Goal: Task Accomplishment & Management: Complete application form

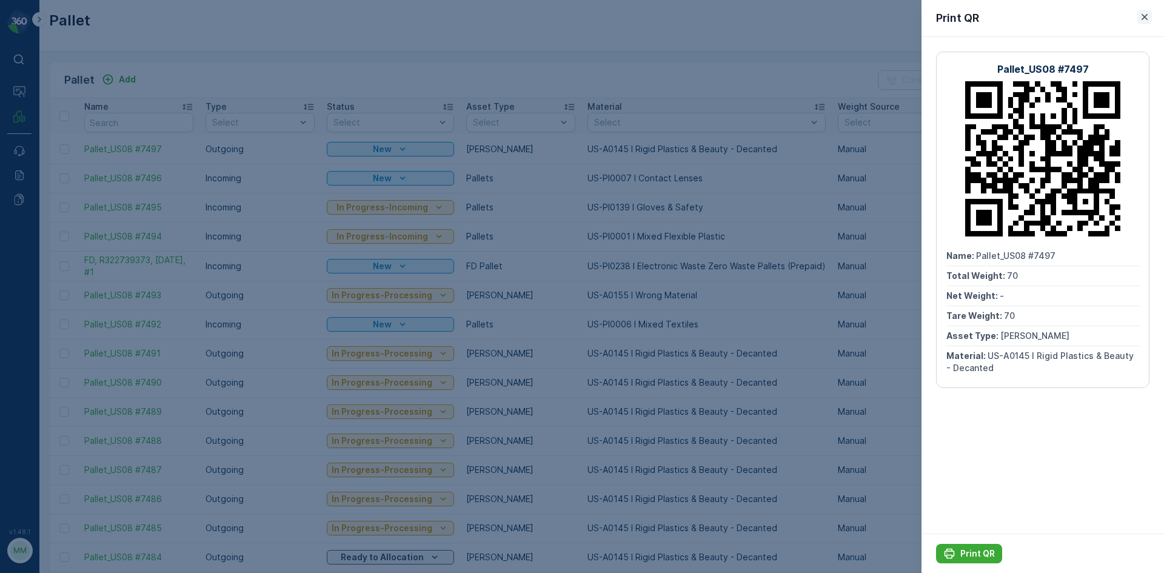
click at [1147, 14] on icon "button" at bounding box center [1144, 17] width 12 height 12
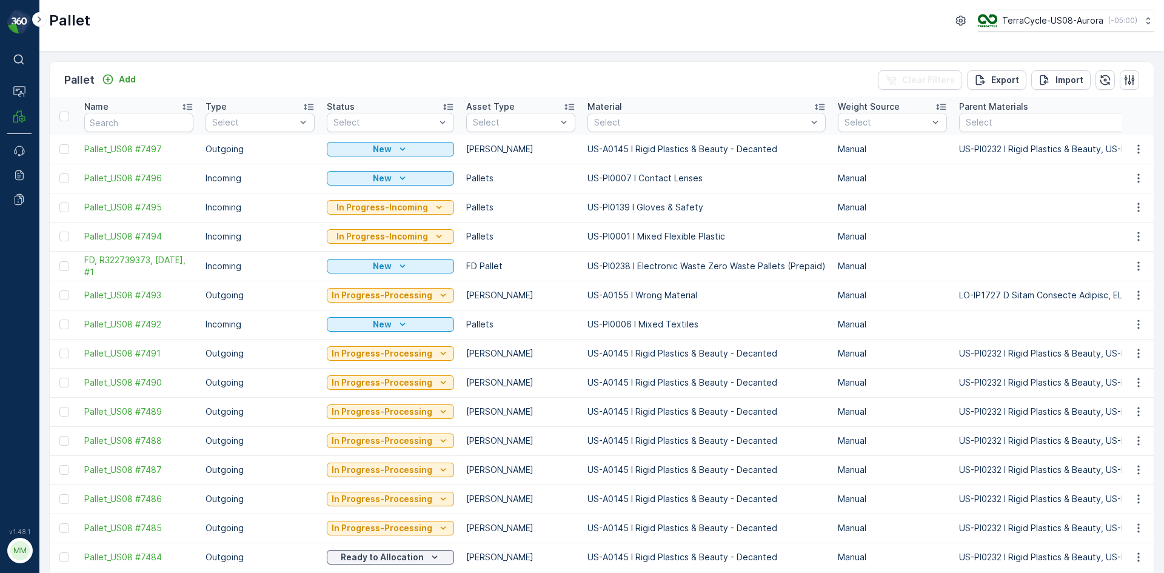
click at [125, 70] on div "Pallet Add Clear Filters Export Import" at bounding box center [602, 80] width 1104 height 36
click at [112, 124] on input "text" at bounding box center [138, 122] width 109 height 19
type input "5740"
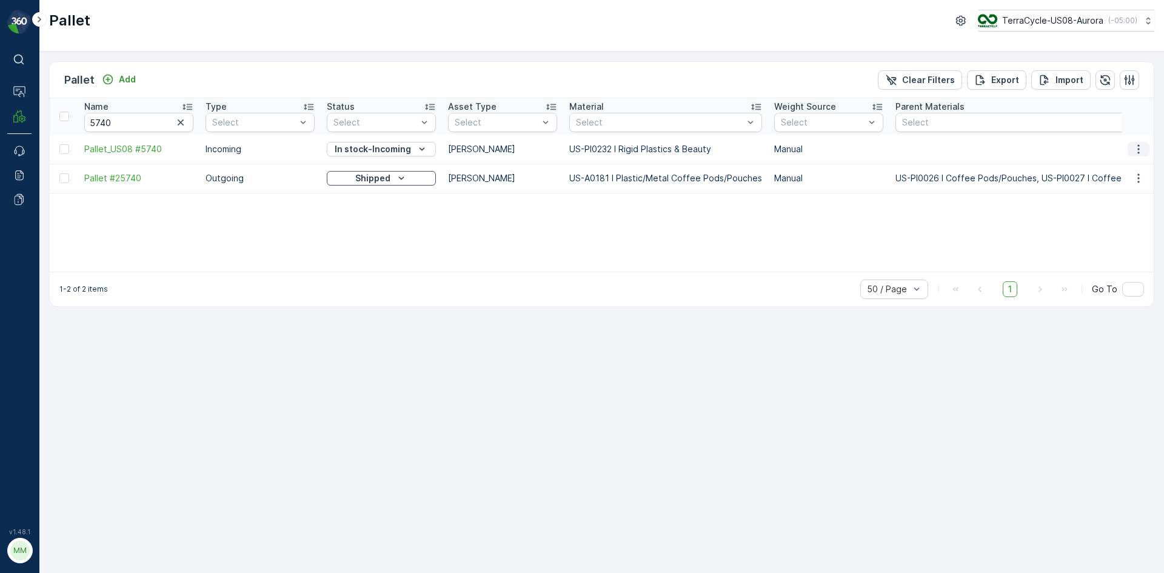
click at [1141, 144] on icon "button" at bounding box center [1138, 149] width 12 height 12
click at [1119, 233] on span "Print QR" at bounding box center [1105, 235] width 33 height 12
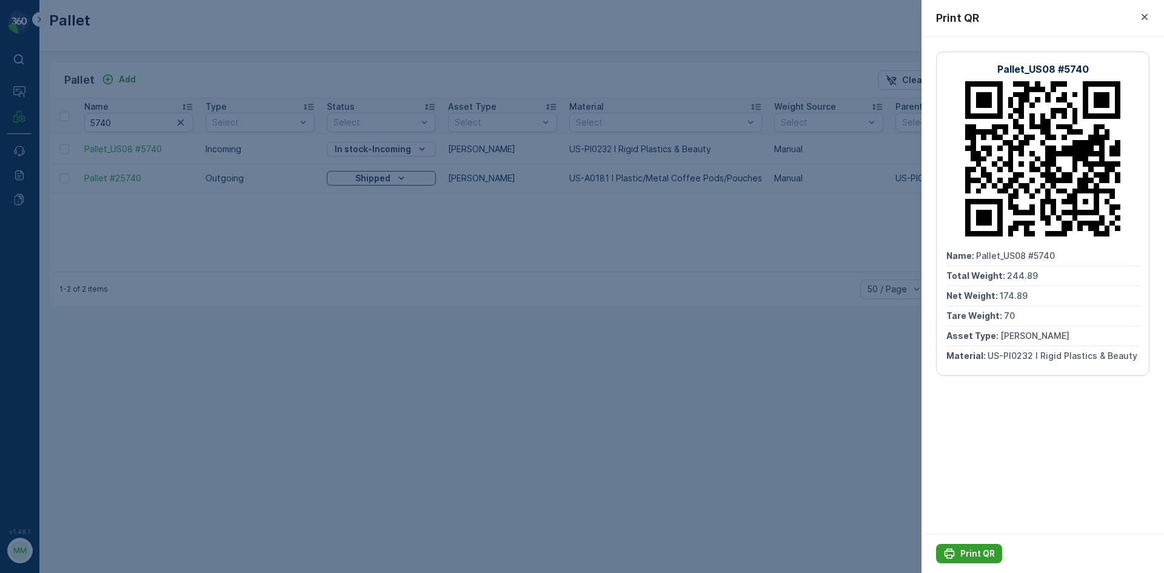
click at [986, 552] on p "Print QR" at bounding box center [977, 553] width 35 height 12
click at [1141, 19] on icon "button" at bounding box center [1144, 17] width 12 height 12
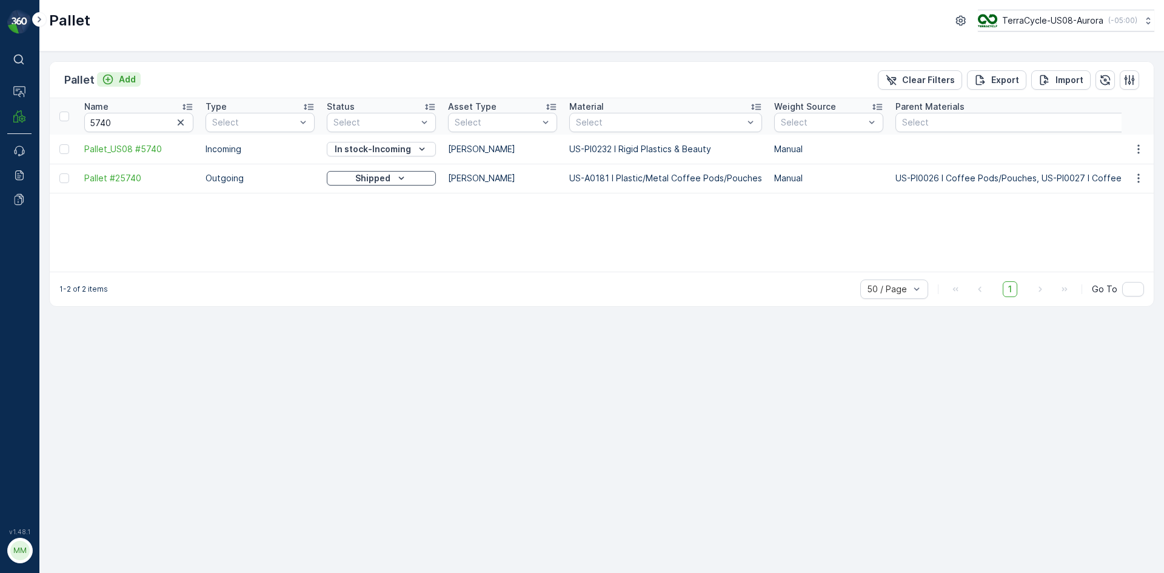
click at [130, 81] on p "Add" at bounding box center [127, 79] width 17 height 12
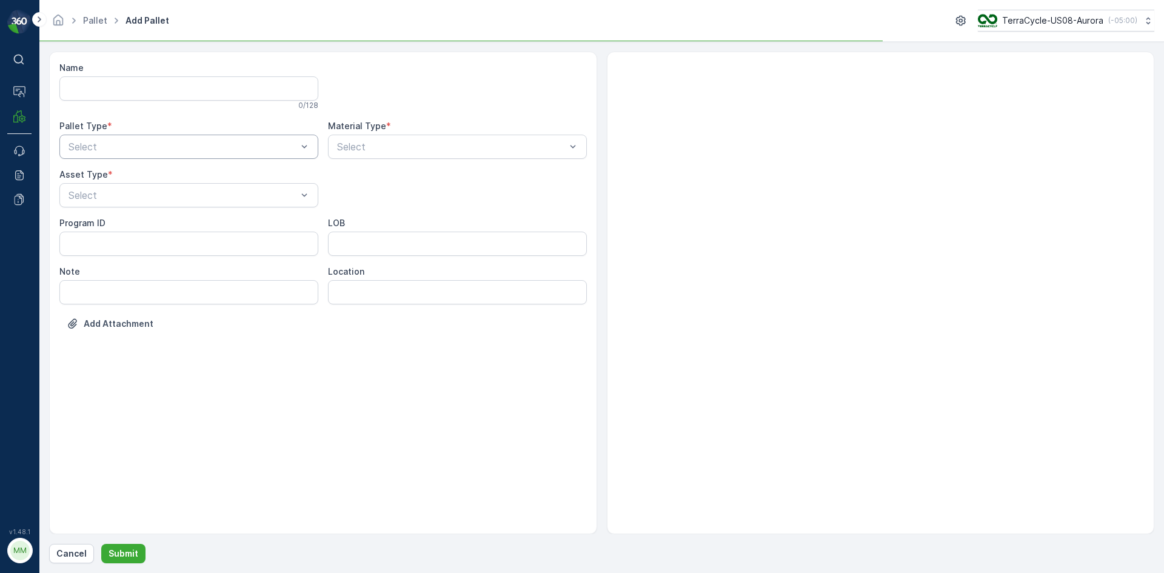
click at [197, 149] on div at bounding box center [182, 146] width 231 height 11
click at [169, 188] on div "Outgoing" at bounding box center [188, 197] width 259 height 21
click at [349, 149] on div at bounding box center [451, 146] width 231 height 11
click at [212, 196] on div at bounding box center [182, 195] width 231 height 11
click at [155, 226] on div "[PERSON_NAME]" at bounding box center [189, 224] width 244 height 11
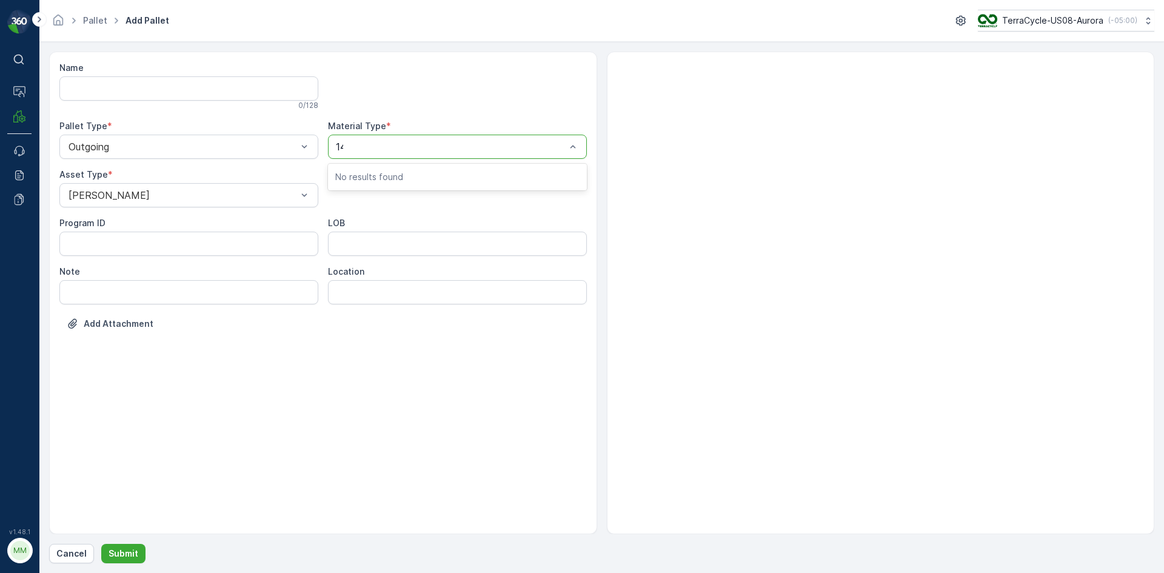
type input "145"
click at [372, 173] on span "US-A0145 I Rigid Plastics & Beauty - Decanted" at bounding box center [442, 176] width 215 height 11
click at [116, 547] on p "Submit" at bounding box center [124, 553] width 30 height 12
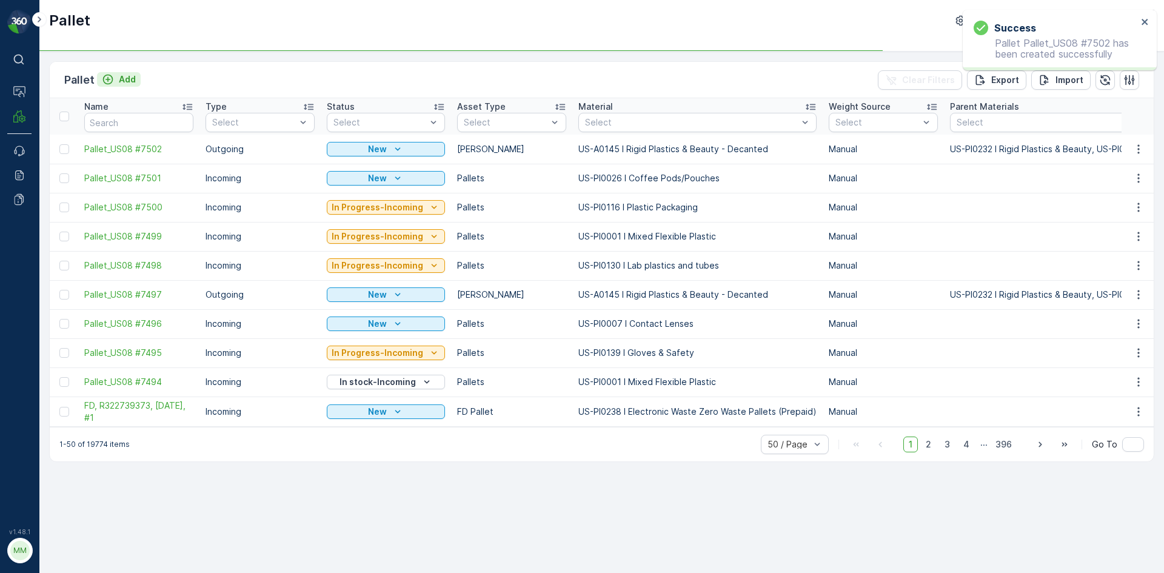
click at [125, 79] on p "Add" at bounding box center [127, 79] width 17 height 12
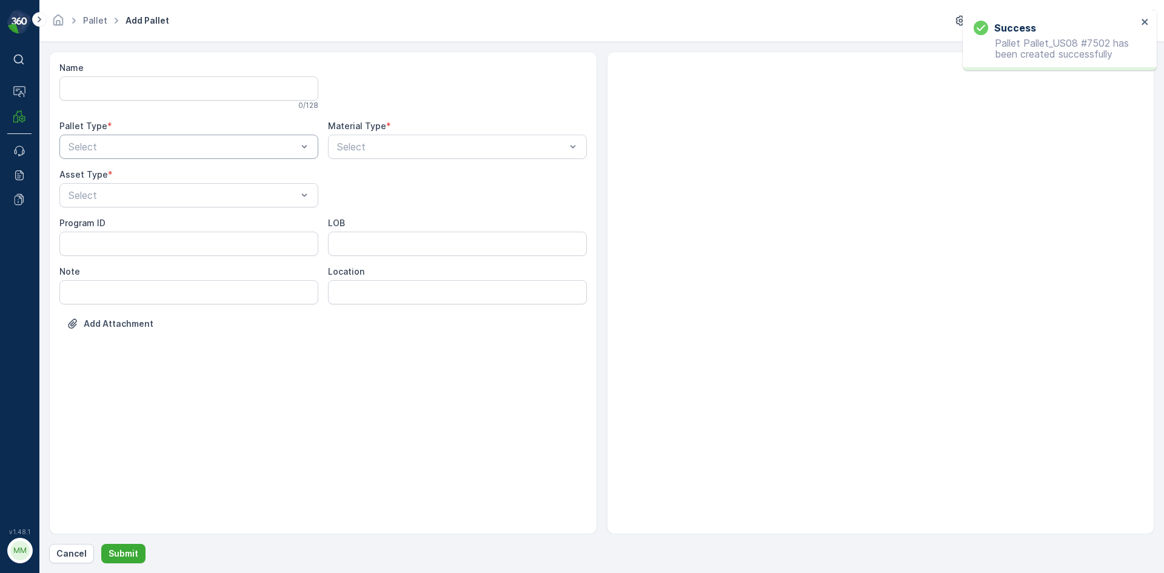
click at [109, 158] on div "Select" at bounding box center [188, 147] width 259 height 24
click at [98, 199] on span "Outgoing" at bounding box center [87, 197] width 41 height 11
click at [98, 196] on div at bounding box center [182, 195] width 231 height 11
click at [119, 220] on div "[PERSON_NAME]" at bounding box center [189, 224] width 244 height 11
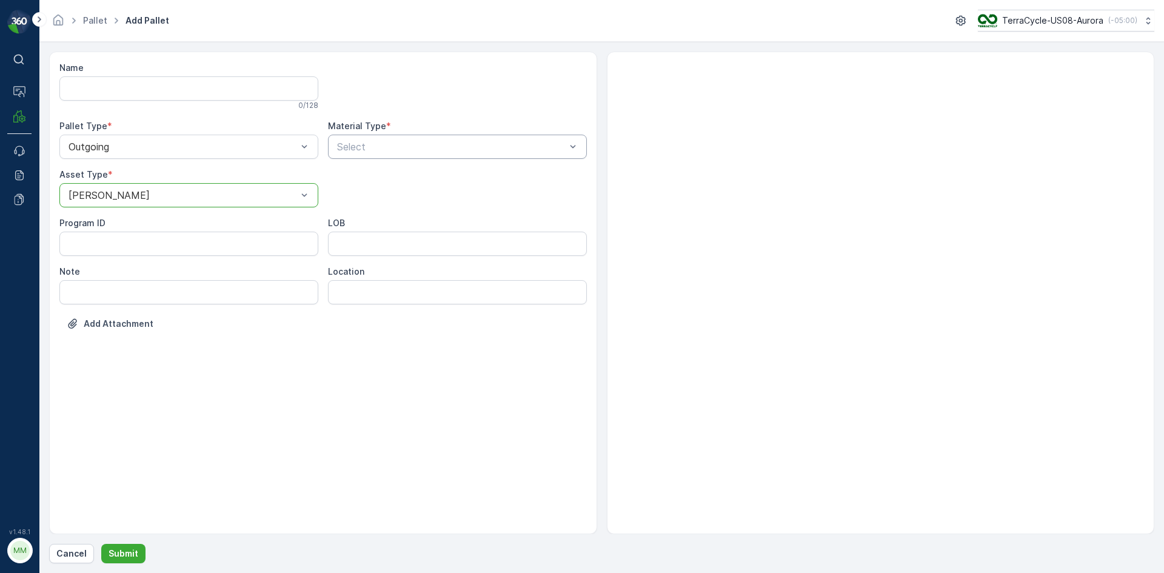
click at [389, 155] on div "Select" at bounding box center [457, 147] width 259 height 24
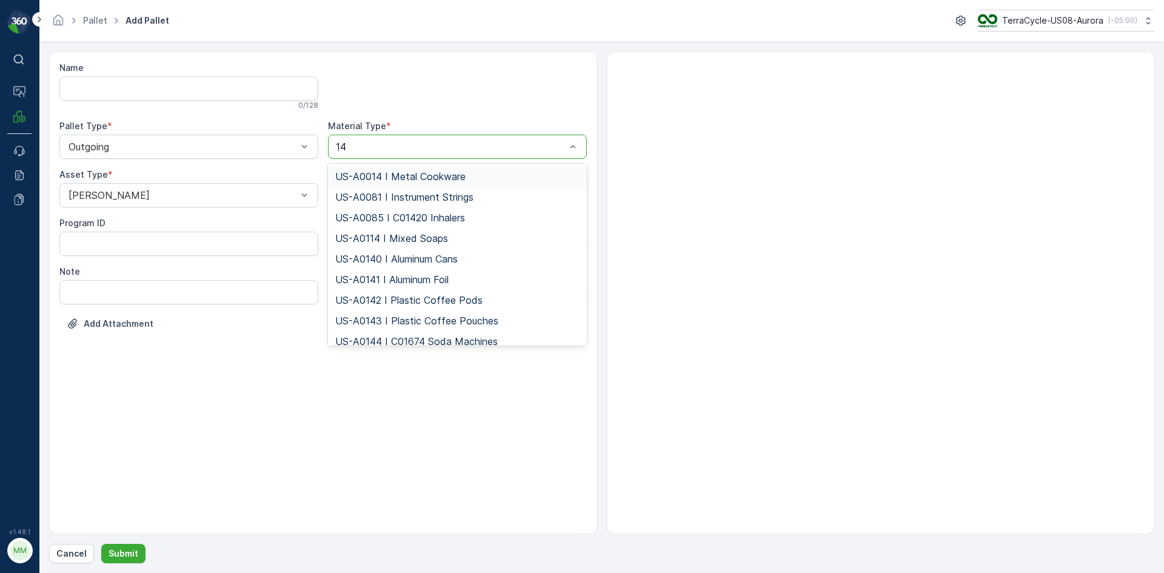
type input "145"
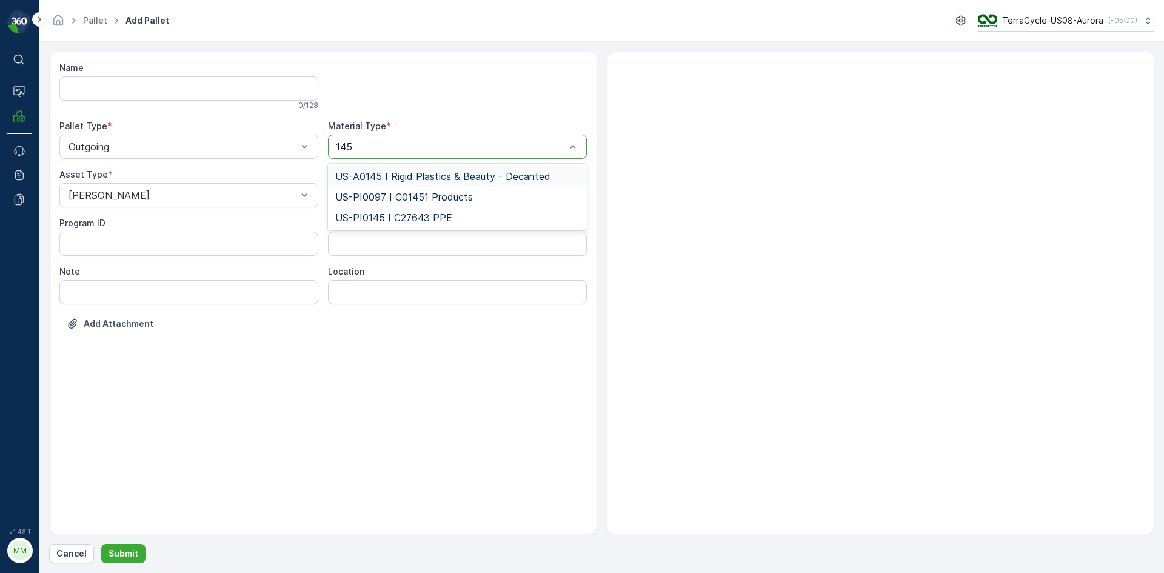
click at [379, 171] on span "US-A0145 I Rigid Plastics & Beauty - Decanted" at bounding box center [442, 176] width 215 height 11
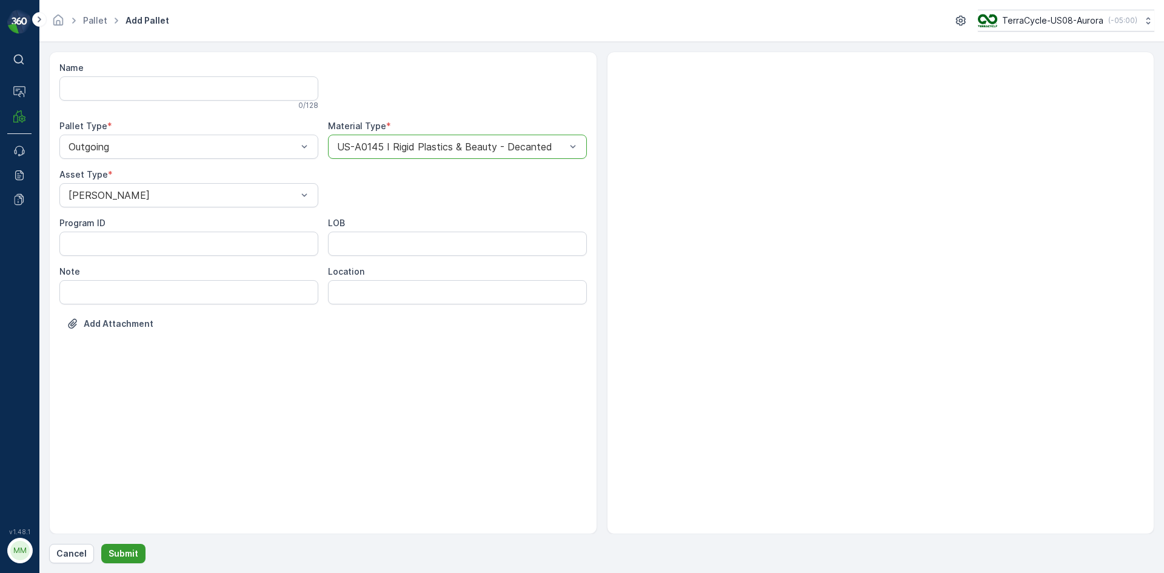
click at [112, 551] on p "Submit" at bounding box center [124, 553] width 30 height 12
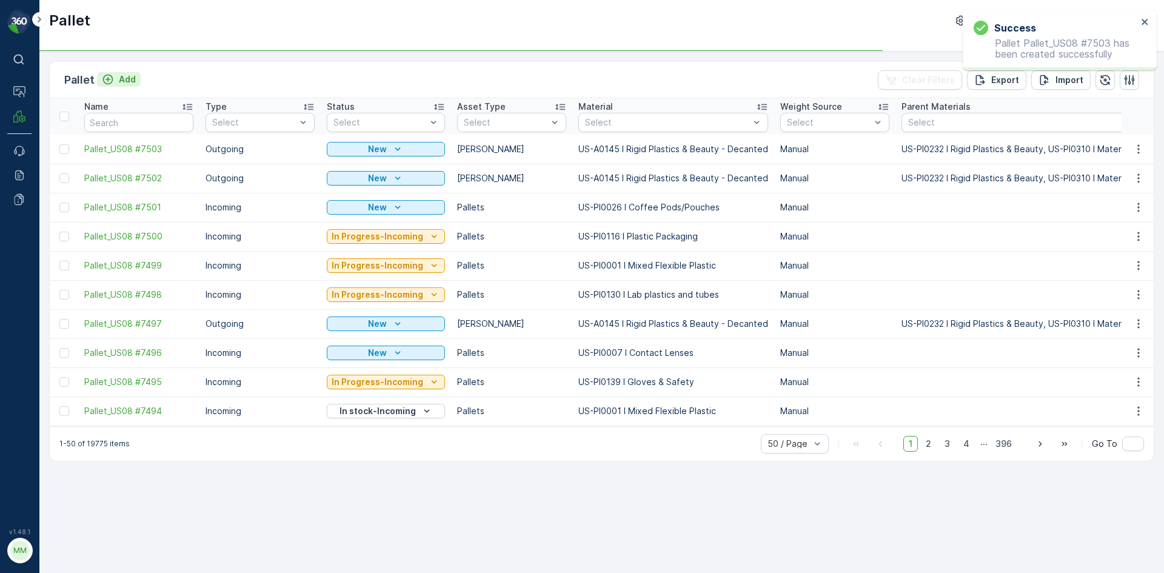
click at [123, 81] on p "Add" at bounding box center [127, 79] width 17 height 12
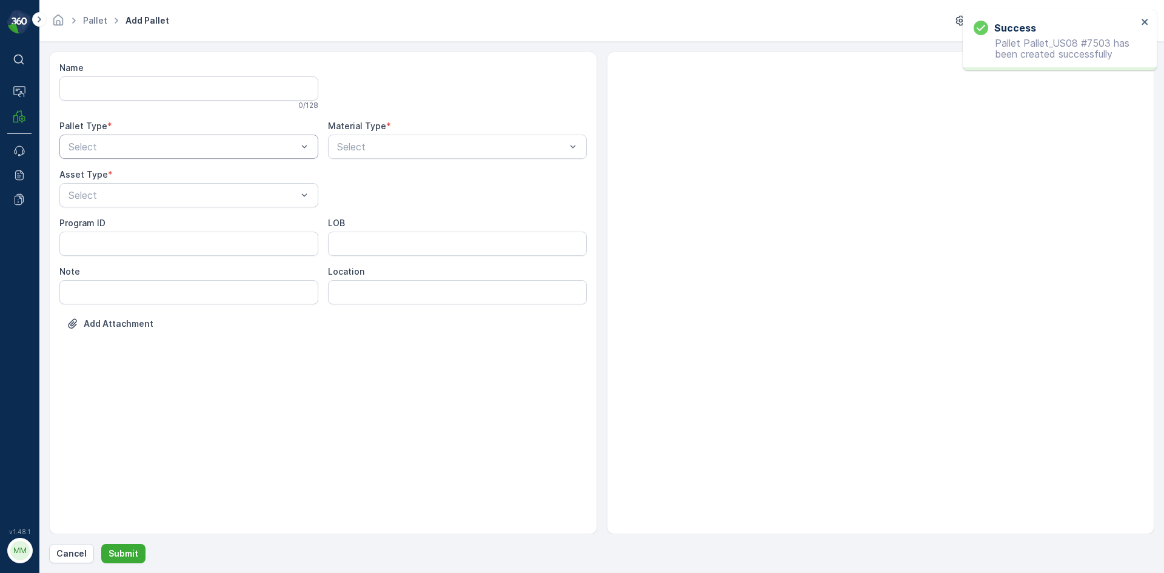
click at [119, 152] on div at bounding box center [182, 146] width 231 height 11
click at [103, 196] on span "Outgoing" at bounding box center [87, 197] width 41 height 11
click at [125, 196] on div at bounding box center [182, 195] width 231 height 11
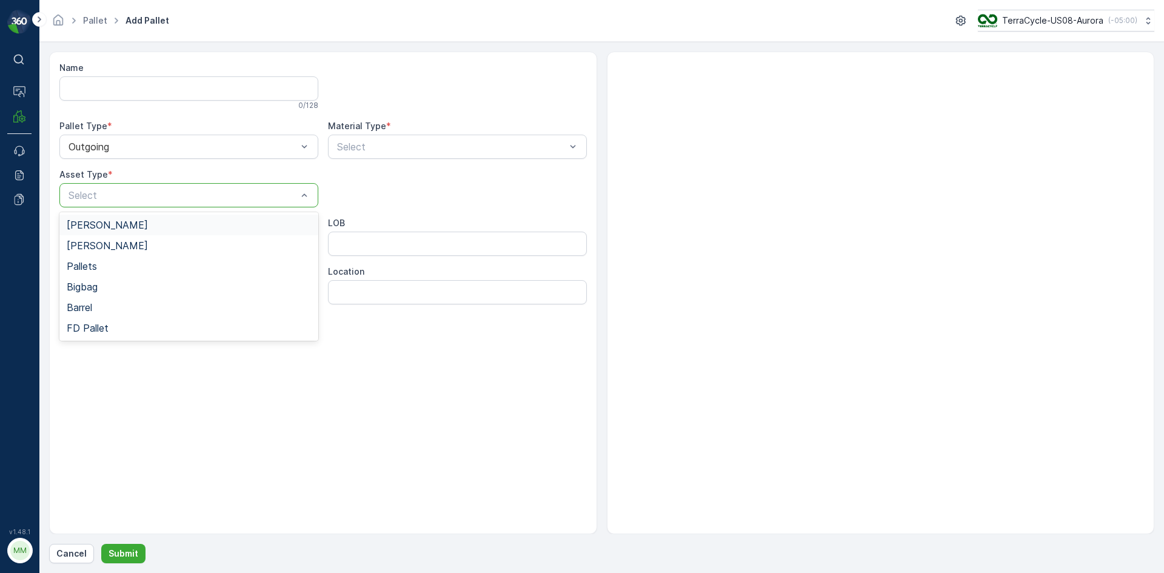
click at [117, 223] on div "[PERSON_NAME]" at bounding box center [189, 224] width 244 height 11
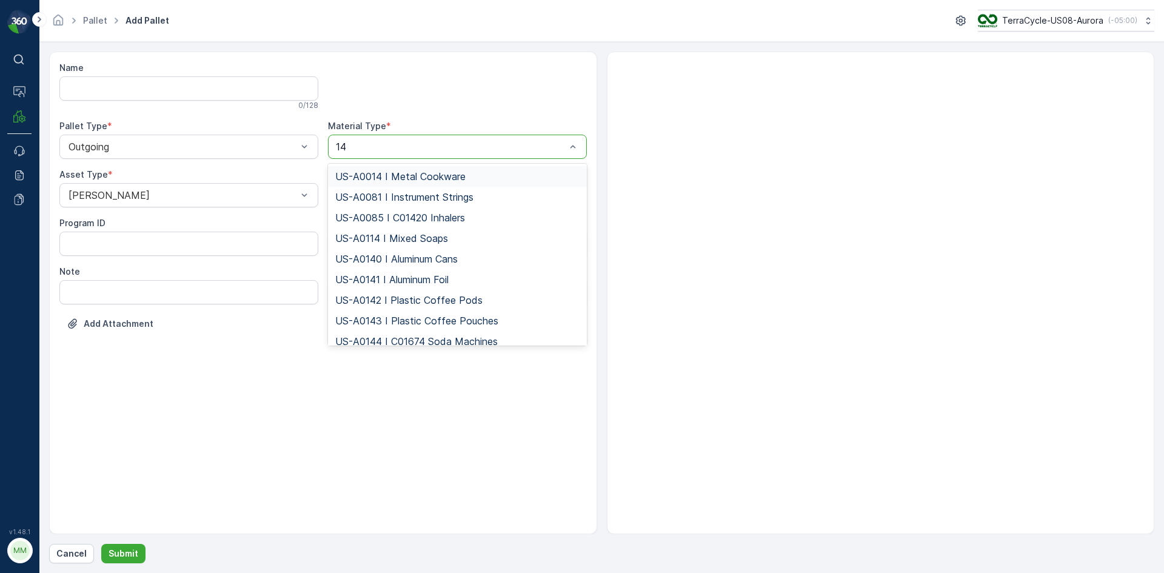
type input "145"
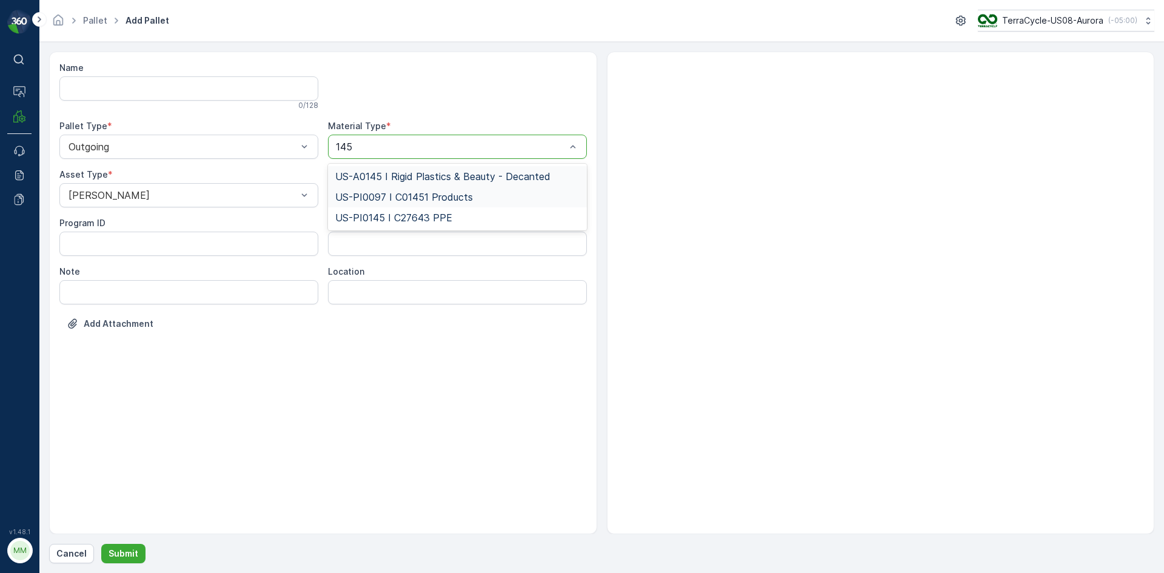
click at [361, 172] on span "US-A0145 I Rigid Plastics & Beauty - Decanted" at bounding box center [442, 176] width 215 height 11
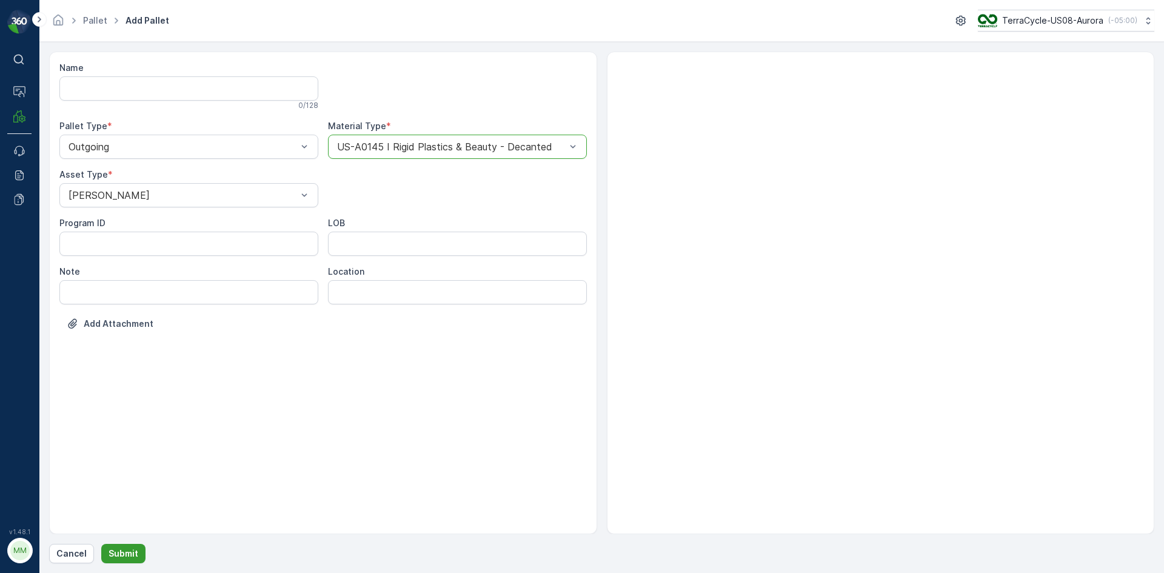
click at [113, 548] on p "Submit" at bounding box center [124, 553] width 30 height 12
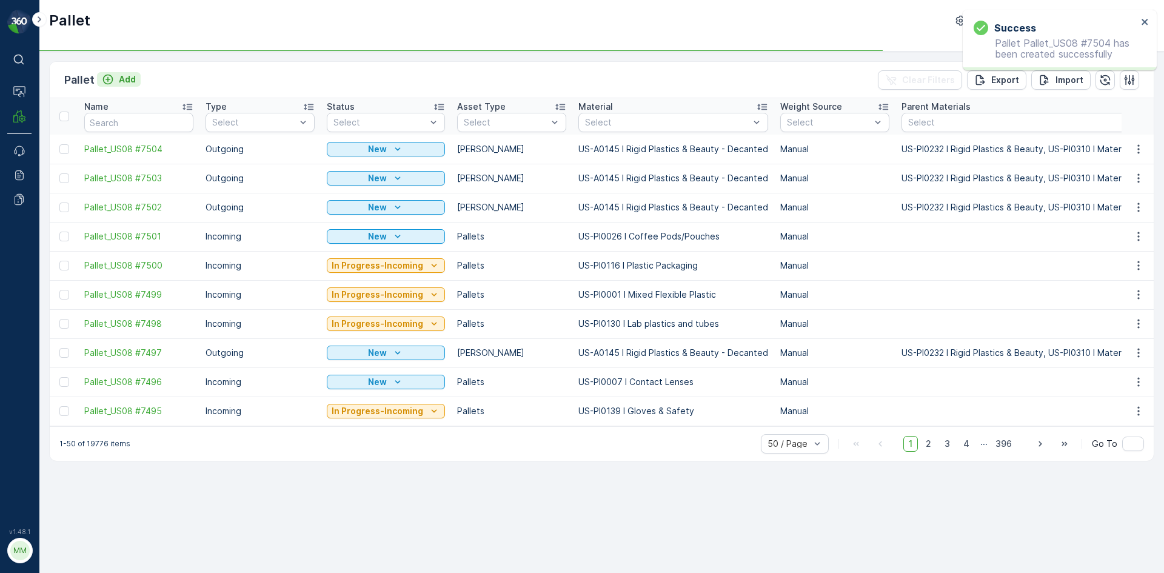
click at [110, 79] on icon "Add" at bounding box center [108, 79] width 12 height 12
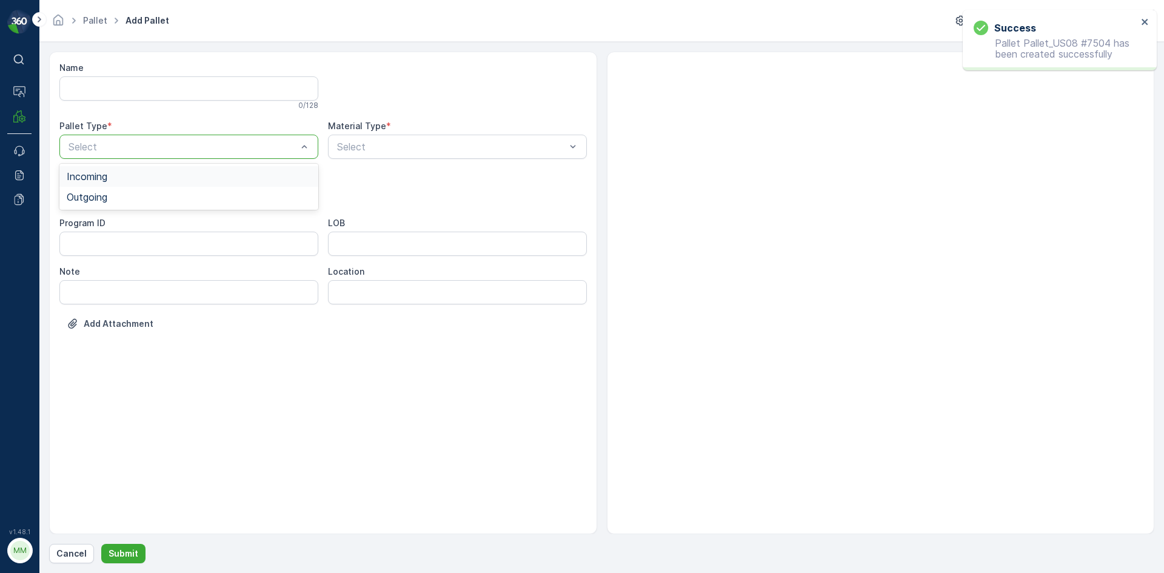
click at [94, 145] on div at bounding box center [182, 146] width 231 height 11
click at [80, 201] on span "Outgoing" at bounding box center [87, 197] width 41 height 11
click at [79, 199] on div at bounding box center [182, 195] width 231 height 11
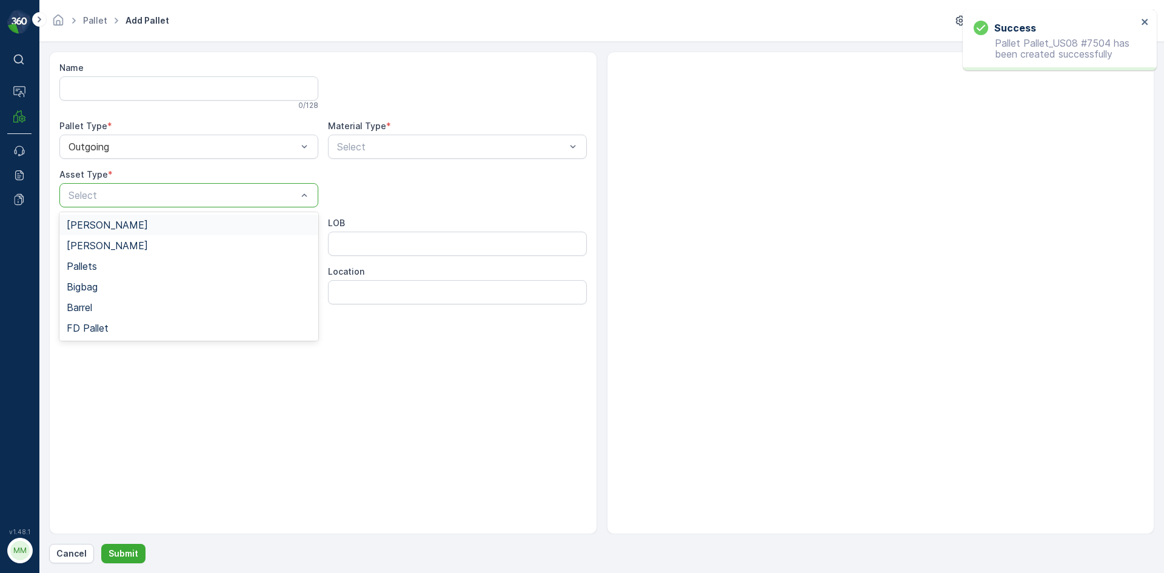
click at [79, 225] on span "[PERSON_NAME]" at bounding box center [107, 224] width 81 height 11
click at [349, 177] on div "Name 0 / 128 Pallet Type * Outgoing Material Type * Select Asset Type * option …" at bounding box center [322, 205] width 527 height 286
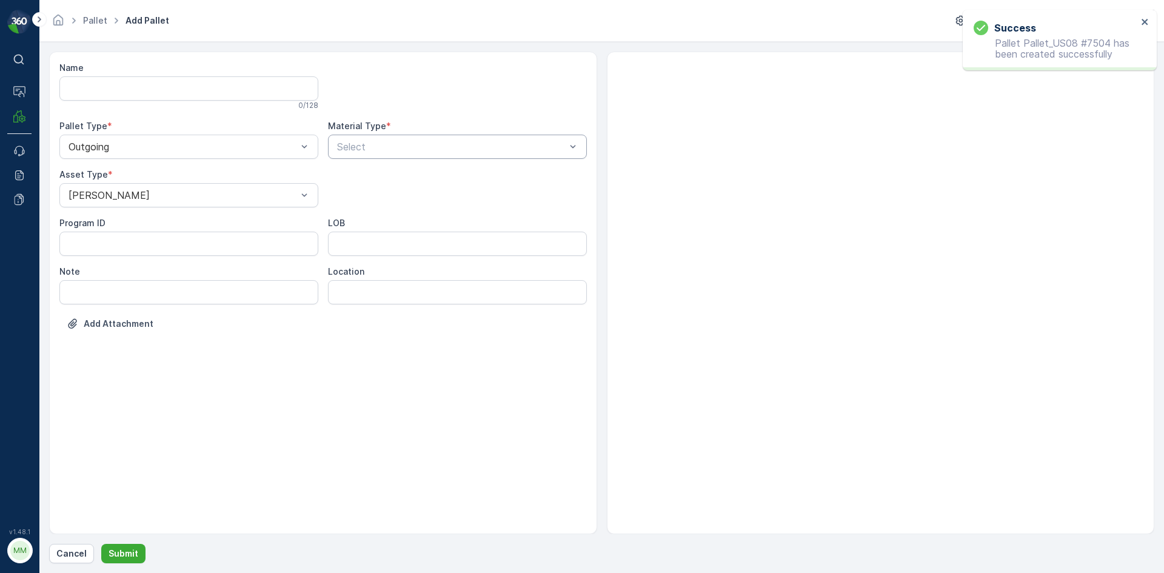
click at [349, 145] on div at bounding box center [451, 146] width 231 height 11
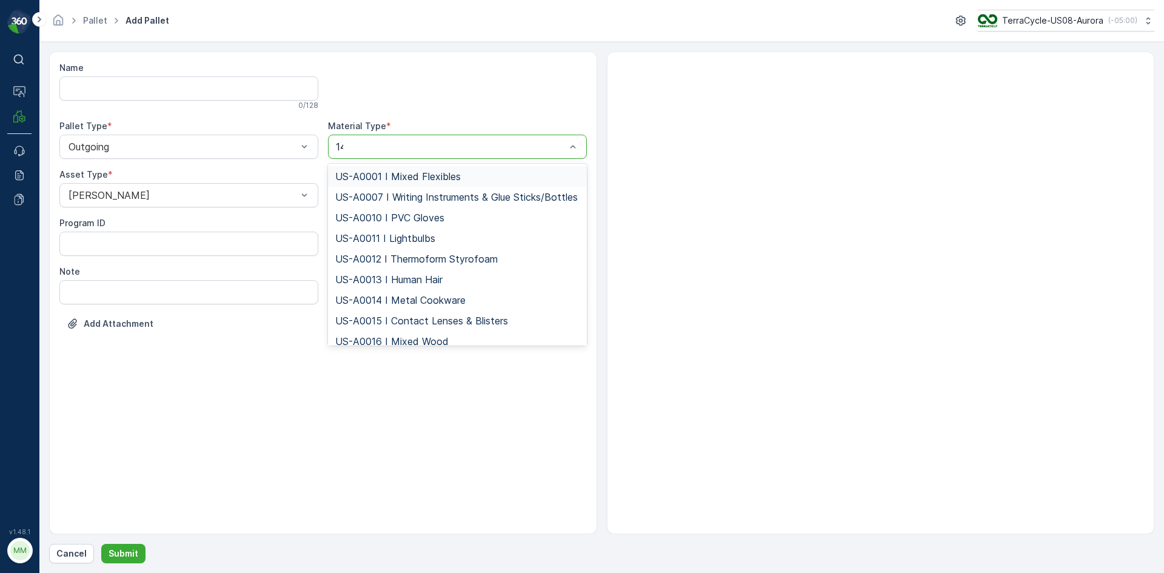
type input "145"
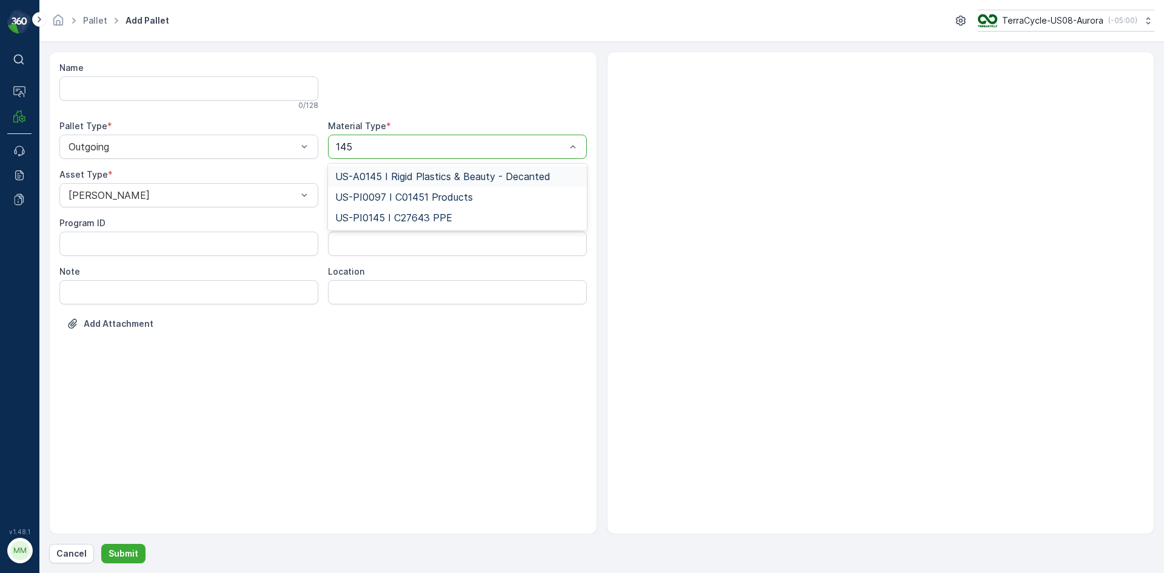
click at [386, 169] on div "US-A0145 I Rigid Plastics & Beauty - Decanted" at bounding box center [457, 176] width 259 height 21
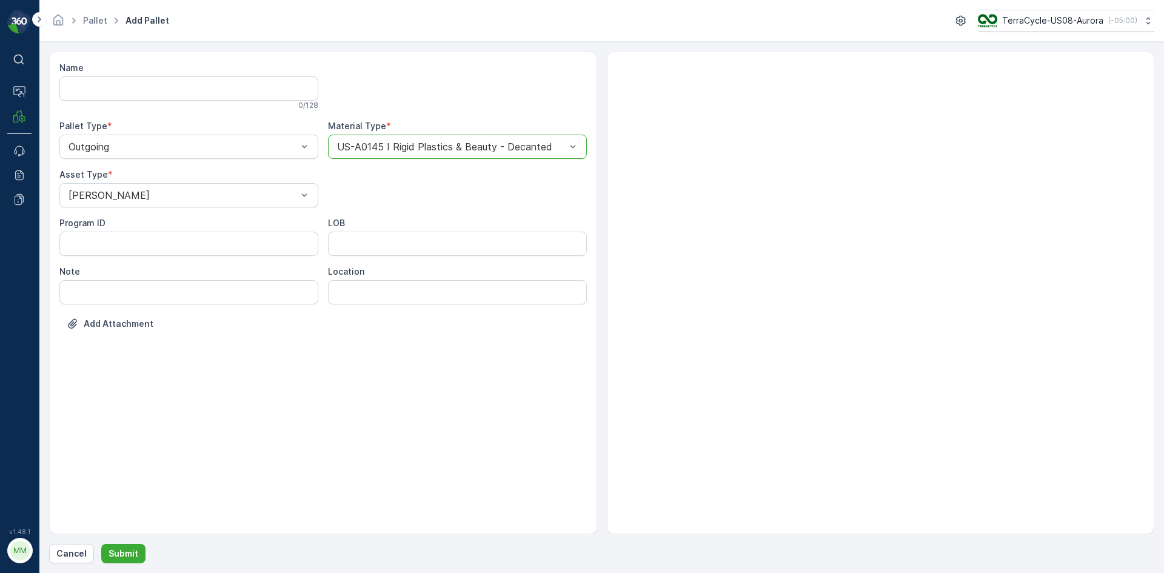
click at [137, 543] on div "Name 0 / 128 Pallet Type * Outgoing Material Type * option US-A0145 I Rigid Pla…" at bounding box center [601, 308] width 1105 height 512
click at [129, 551] on p "Submit" at bounding box center [124, 553] width 30 height 12
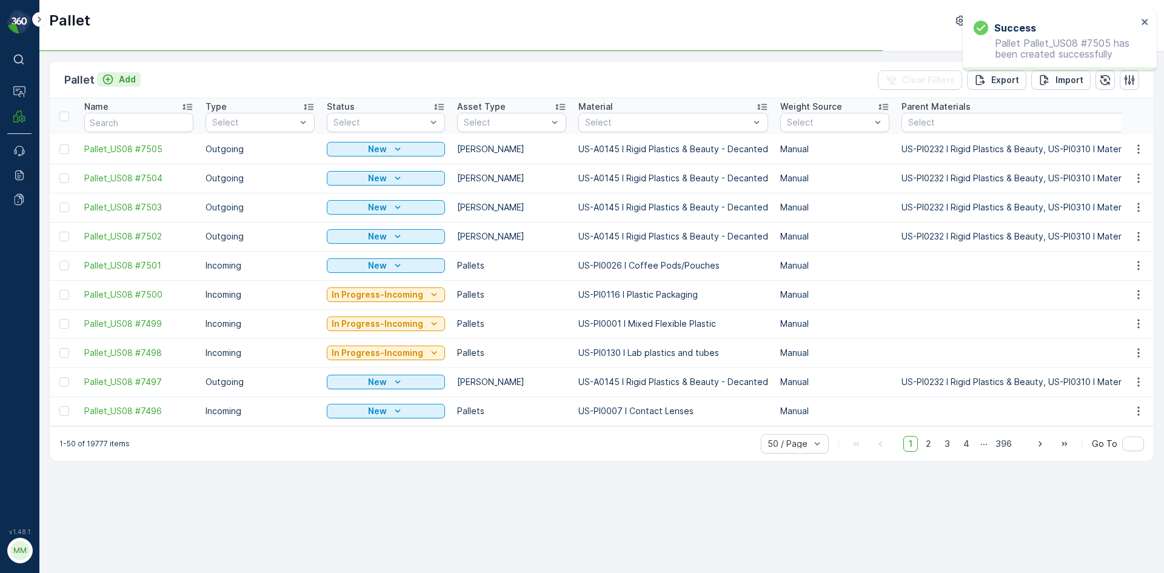
click at [132, 84] on p "Add" at bounding box center [127, 79] width 17 height 12
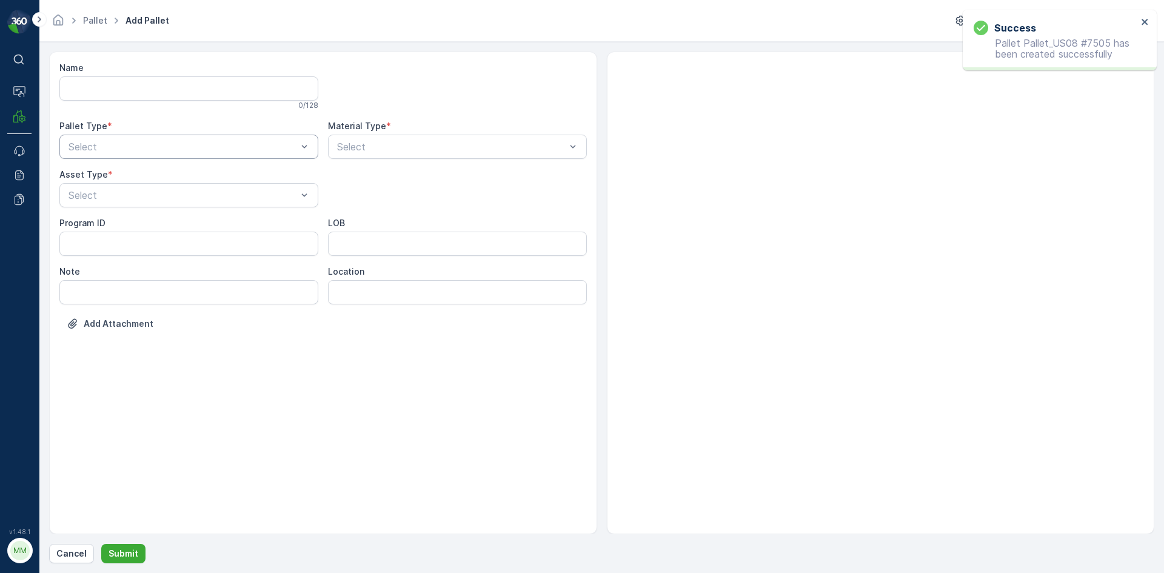
click at [121, 145] on div at bounding box center [182, 146] width 231 height 11
click at [118, 203] on div "Outgoing" at bounding box center [188, 197] width 259 height 21
click at [118, 203] on div "Select" at bounding box center [188, 195] width 259 height 24
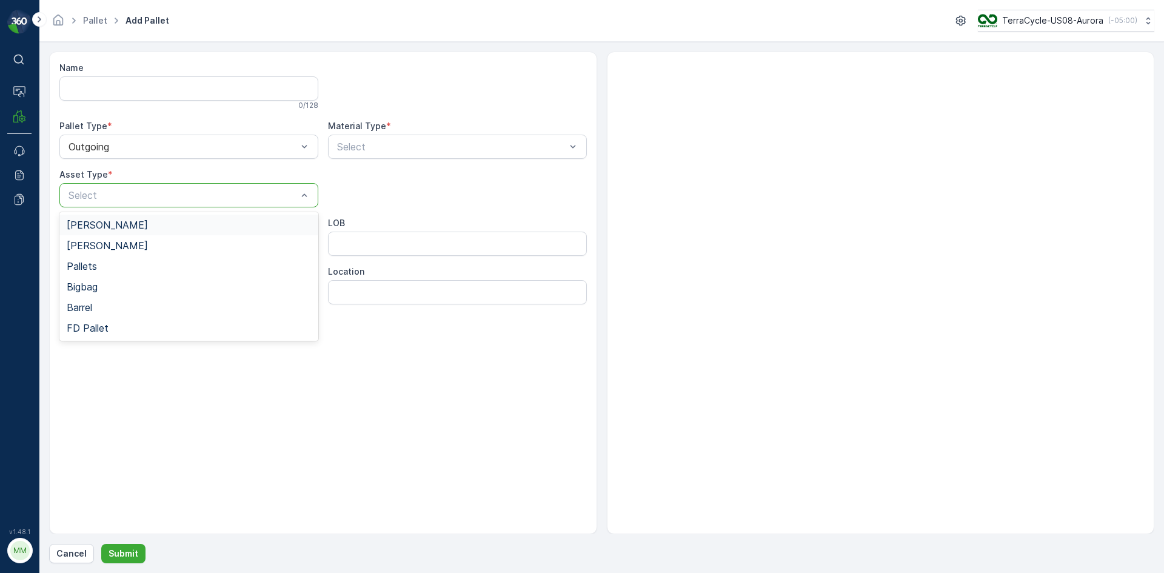
click at [112, 217] on div "[PERSON_NAME]" at bounding box center [188, 225] width 259 height 21
click at [366, 159] on div "Name 0 / 128 Pallet Type * Outgoing Material Type * Select Asset Type * option …" at bounding box center [322, 205] width 527 height 286
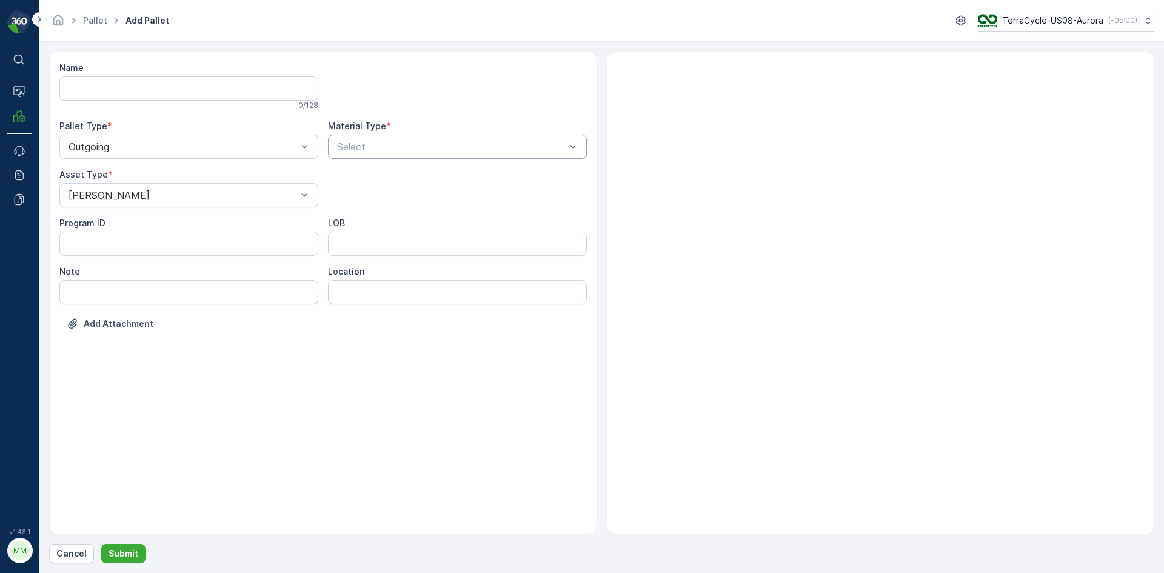
click at [368, 147] on div at bounding box center [451, 146] width 231 height 11
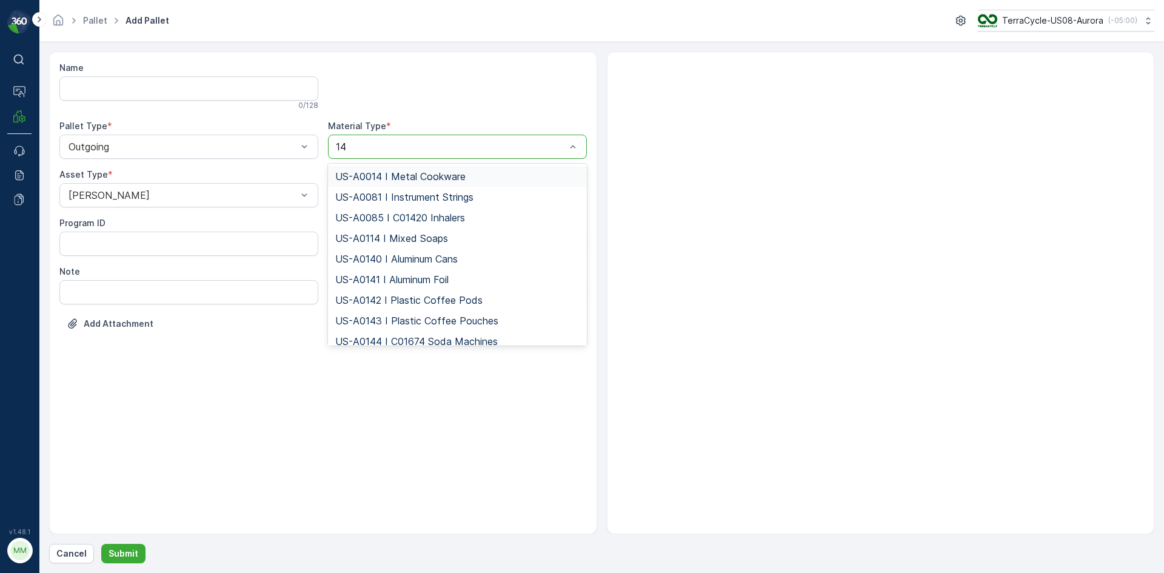
type input "145"
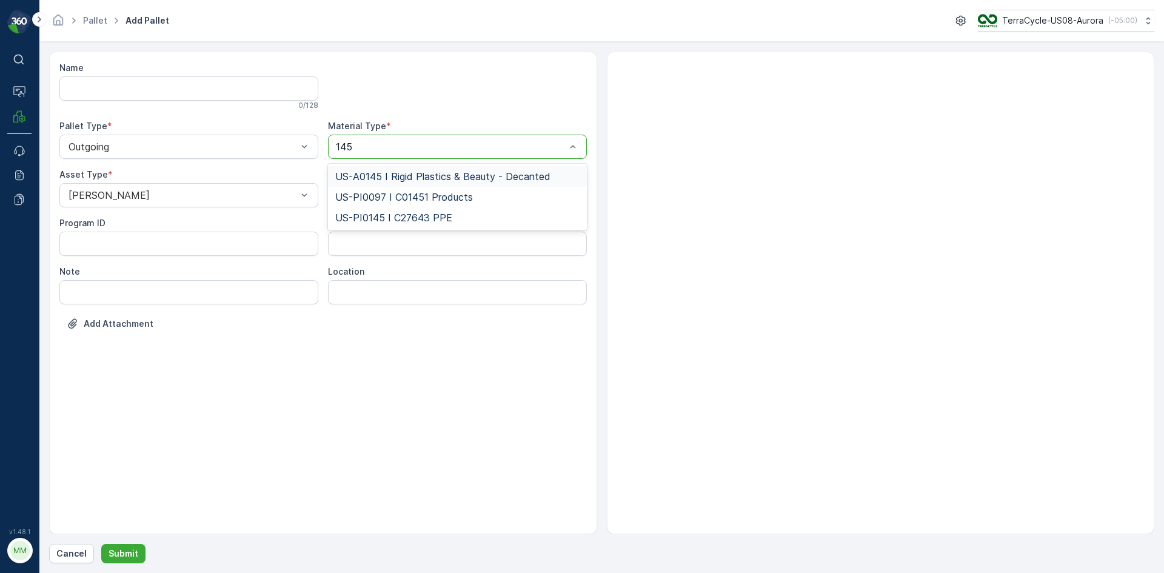
click at [413, 172] on span "US-A0145 I Rigid Plastics & Beauty - Decanted" at bounding box center [442, 176] width 215 height 11
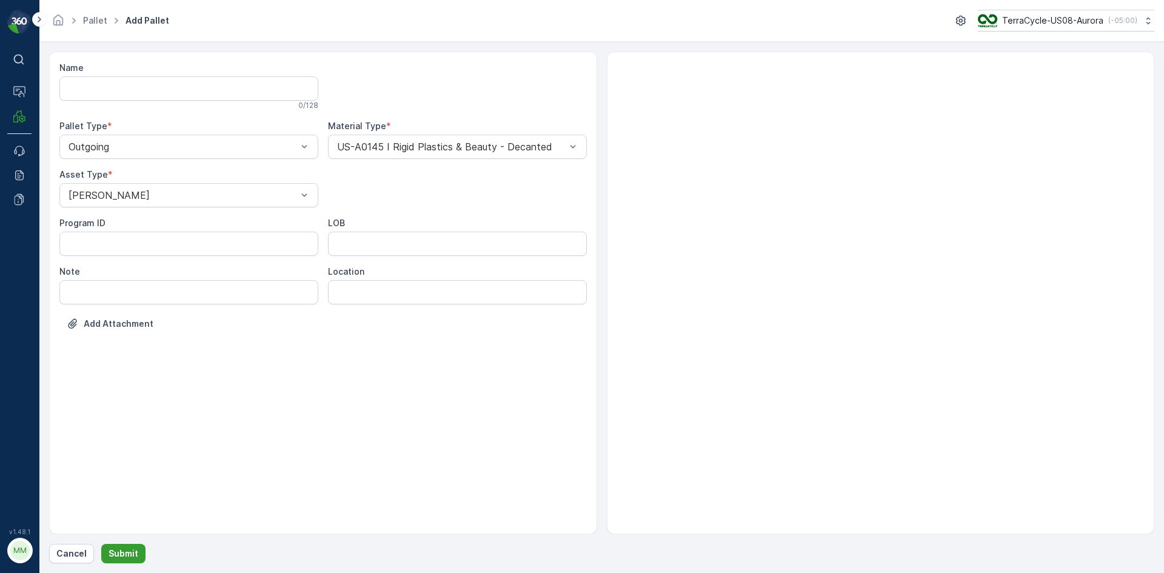
click at [118, 547] on button "Submit" at bounding box center [123, 553] width 44 height 19
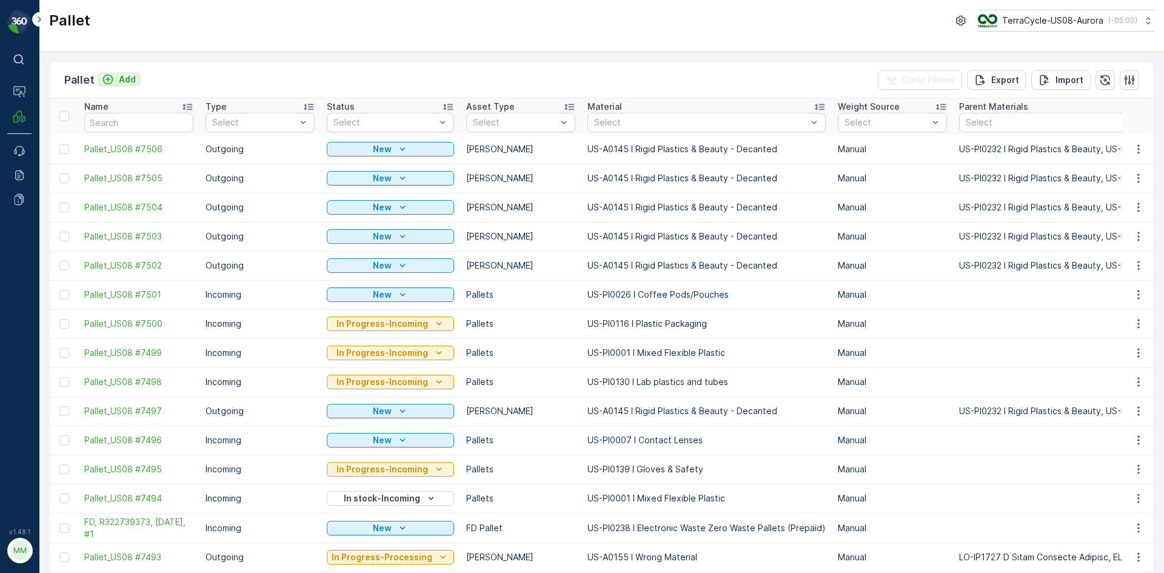
click at [126, 78] on p "Add" at bounding box center [127, 79] width 17 height 12
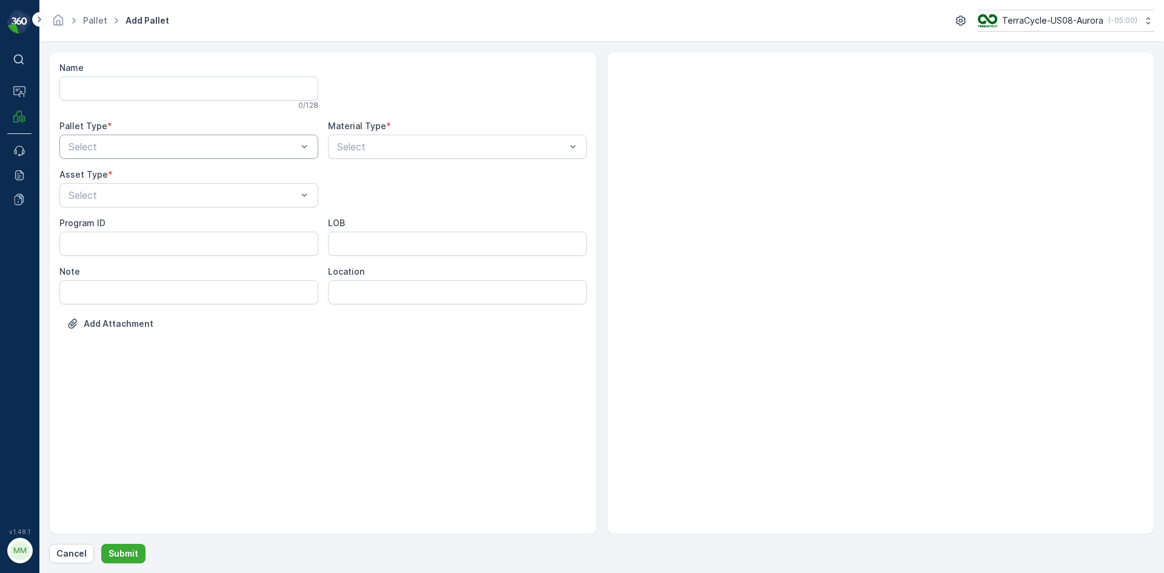
click at [124, 142] on div at bounding box center [182, 146] width 231 height 11
click at [109, 175] on div "Incoming" at bounding box center [189, 176] width 244 height 11
click at [117, 137] on div "Incoming" at bounding box center [188, 147] width 259 height 24
click at [92, 189] on div "Outgoing" at bounding box center [188, 197] width 259 height 21
click at [112, 180] on div "Asset Type *" at bounding box center [188, 175] width 259 height 12
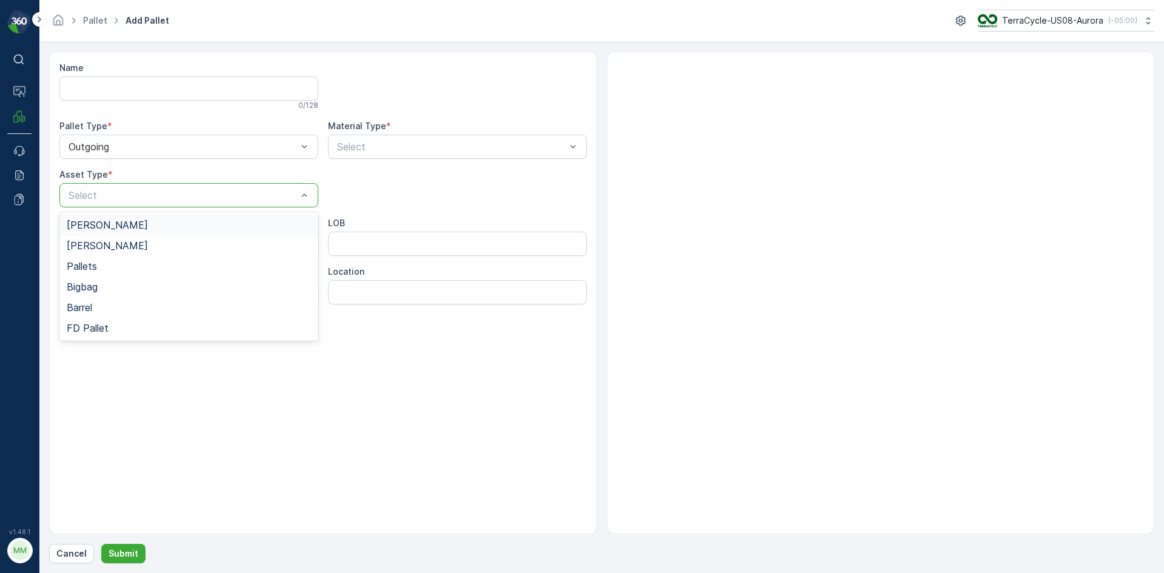
click at [107, 217] on div "[PERSON_NAME]" at bounding box center [188, 225] width 259 height 21
click at [351, 135] on div "Material Type * Select" at bounding box center [457, 139] width 259 height 39
click at [358, 150] on div at bounding box center [451, 146] width 231 height 11
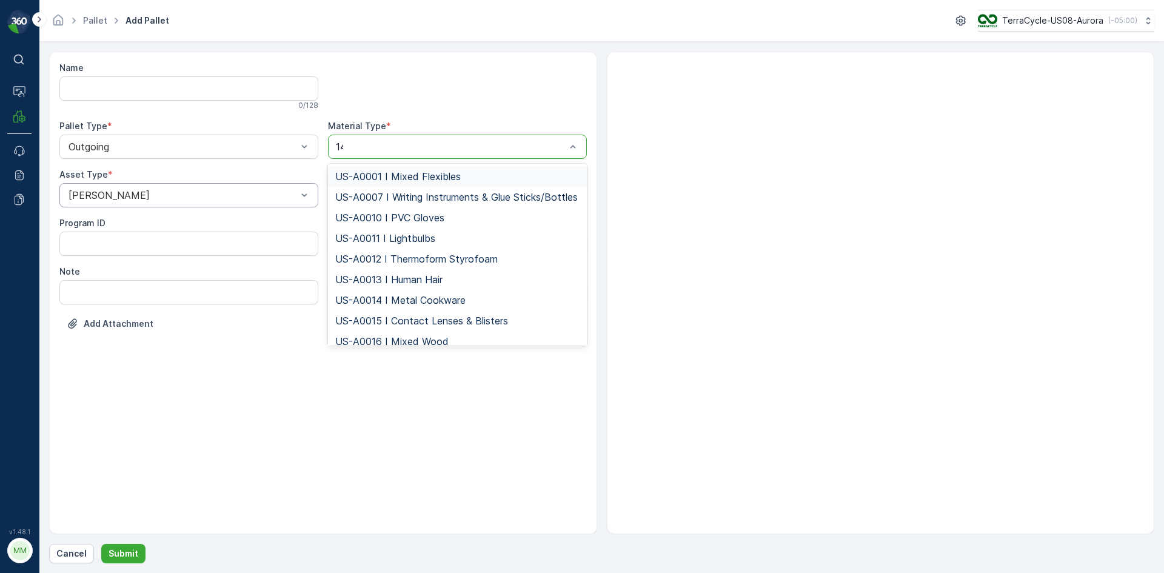
type input "145"
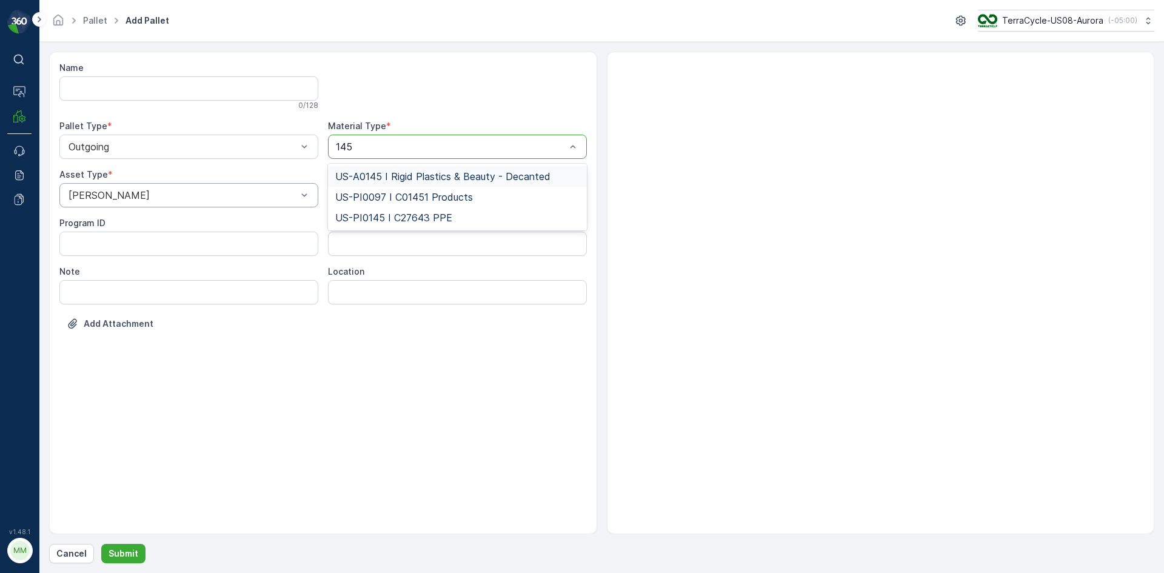
click at [372, 174] on span "US-A0145 I Rigid Plastics & Beauty - Decanted" at bounding box center [442, 176] width 215 height 11
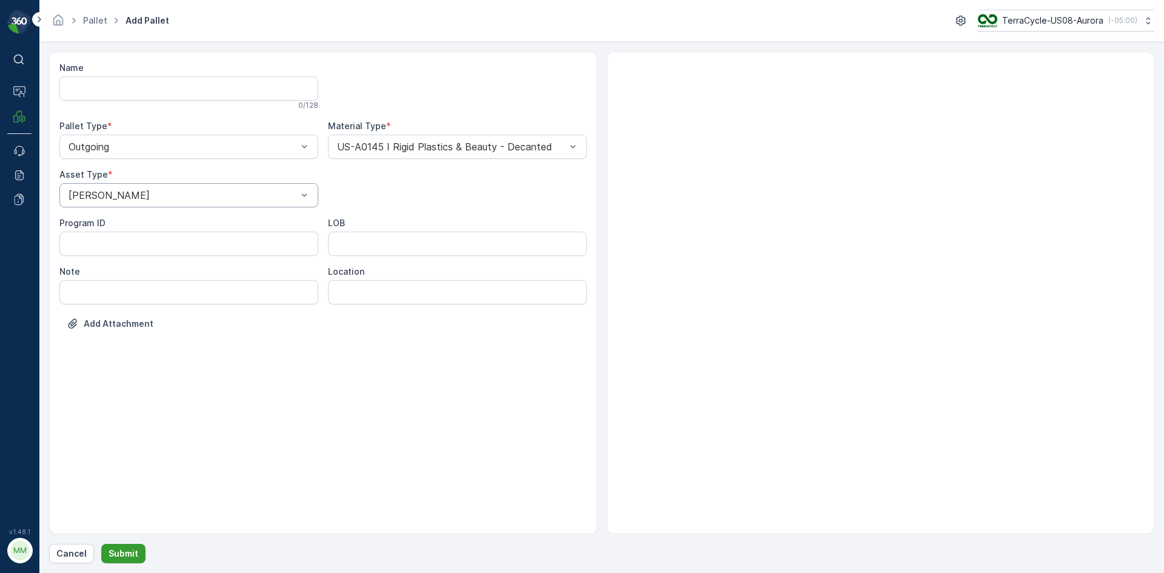
click at [125, 554] on p "Submit" at bounding box center [124, 553] width 30 height 12
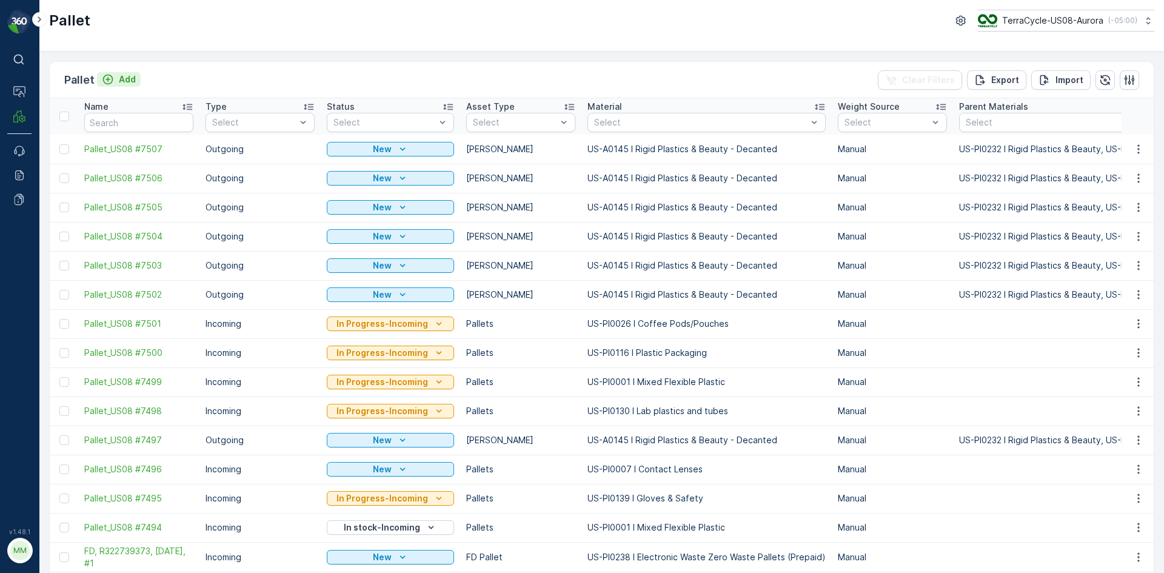
click at [121, 73] on button "Add" at bounding box center [119, 79] width 44 height 15
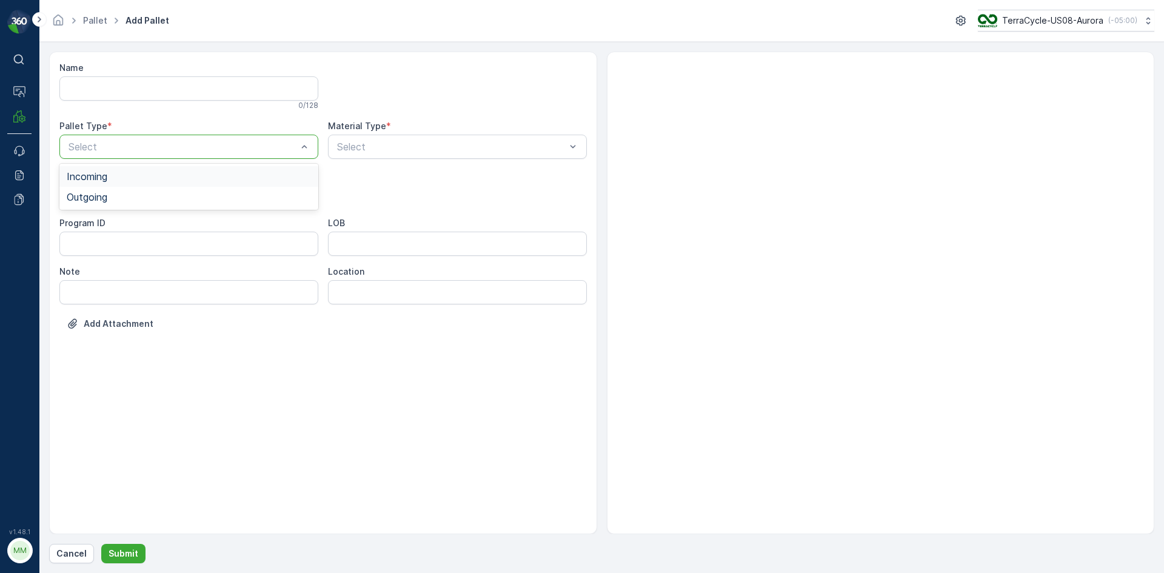
click at [136, 145] on div at bounding box center [182, 146] width 231 height 11
click at [110, 201] on div "Outgoing" at bounding box center [189, 197] width 244 height 11
click at [110, 202] on div "Select" at bounding box center [188, 195] width 259 height 24
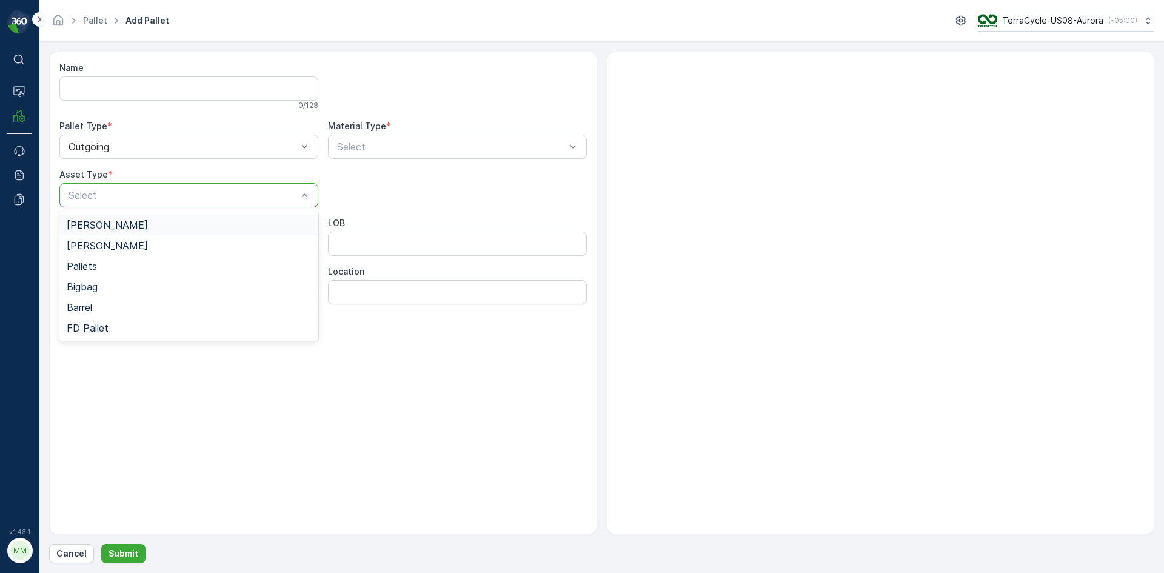
click at [102, 229] on div "[PERSON_NAME]" at bounding box center [189, 224] width 244 height 11
click at [434, 138] on div "Select" at bounding box center [457, 147] width 259 height 24
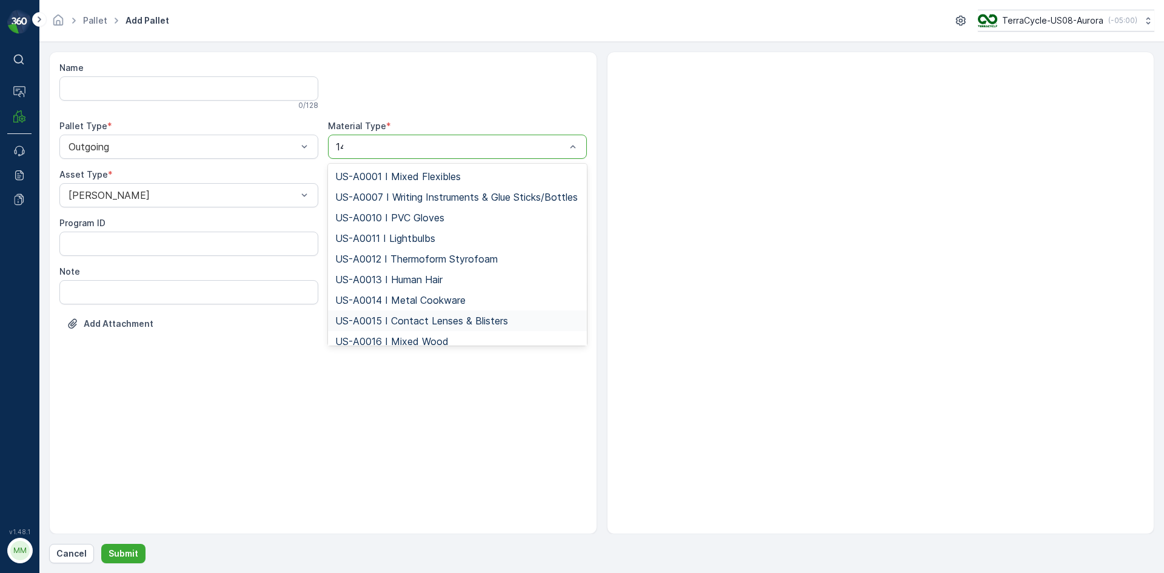
type input "145"
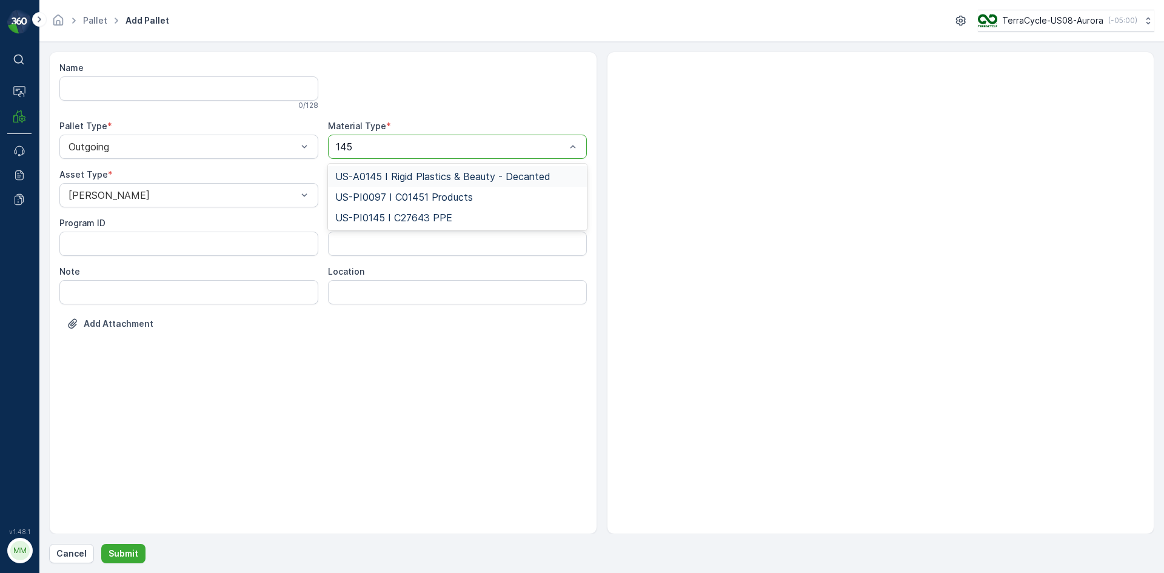
click at [509, 170] on div "US-A0145 I Rigid Plastics & Beauty - Decanted" at bounding box center [457, 176] width 259 height 21
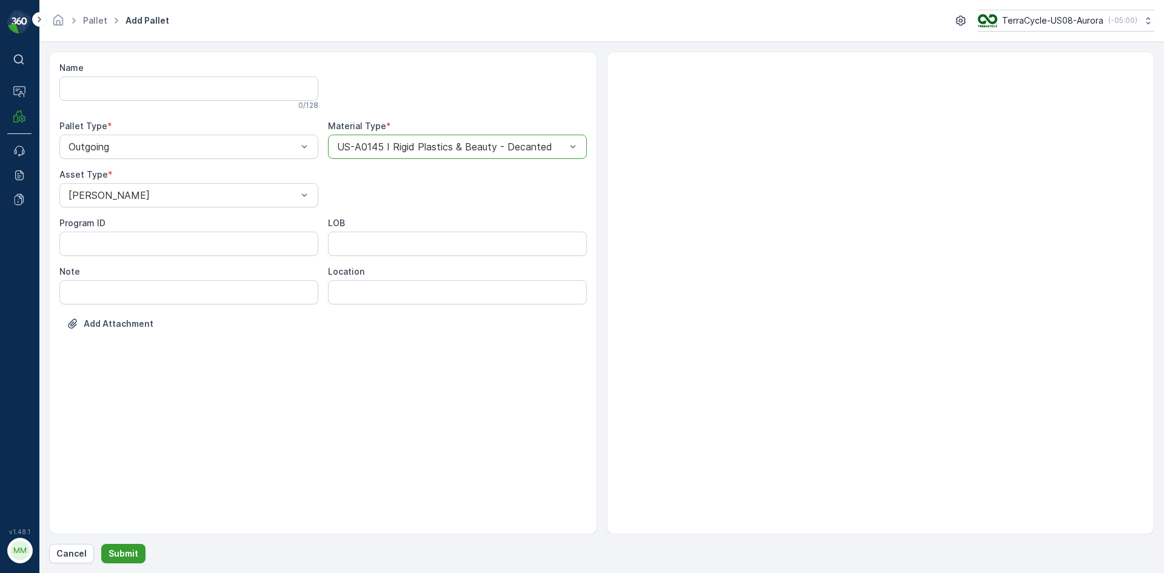
click at [137, 554] on button "Submit" at bounding box center [123, 553] width 44 height 19
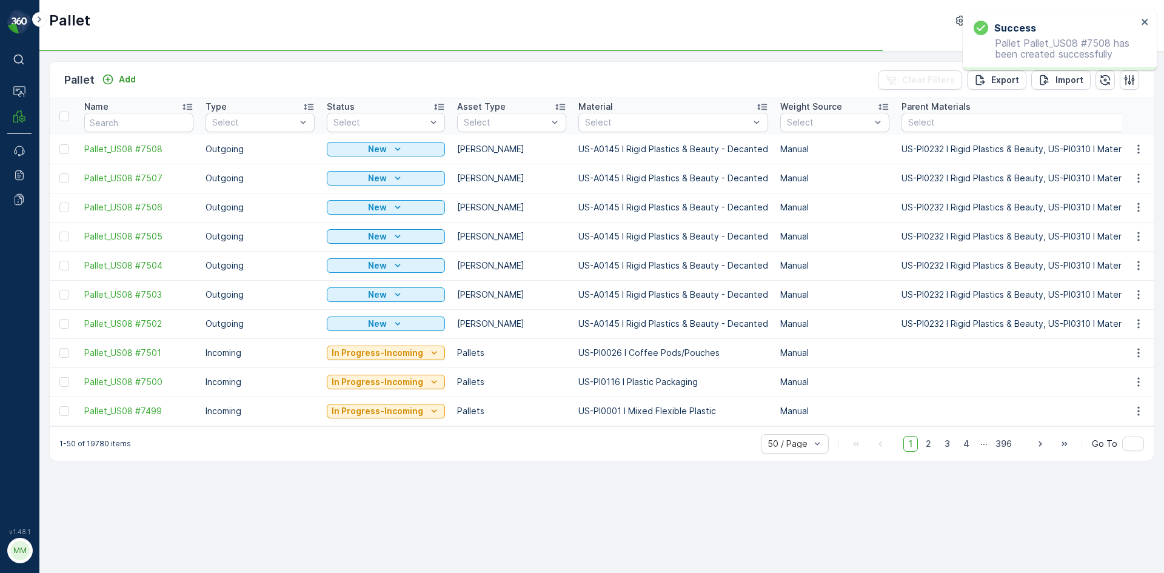
click at [129, 72] on div "Pallet Add" at bounding box center [102, 80] width 76 height 17
click at [129, 79] on p "Add" at bounding box center [127, 79] width 17 height 12
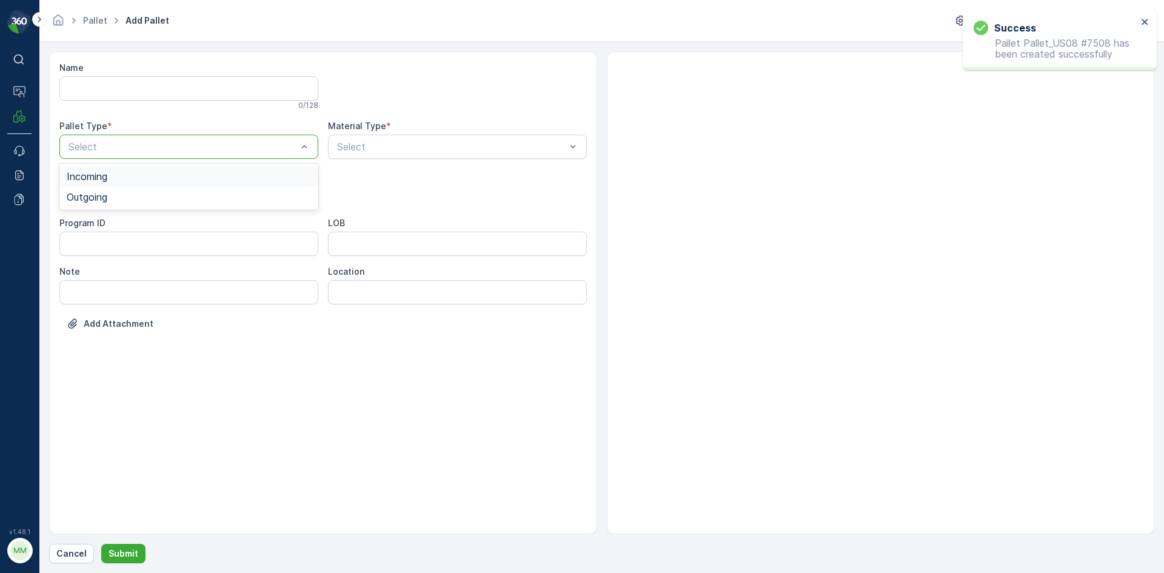
click at [119, 144] on div at bounding box center [182, 146] width 231 height 11
click at [99, 199] on span "Outgoing" at bounding box center [87, 197] width 41 height 11
click at [101, 193] on div at bounding box center [182, 195] width 231 height 11
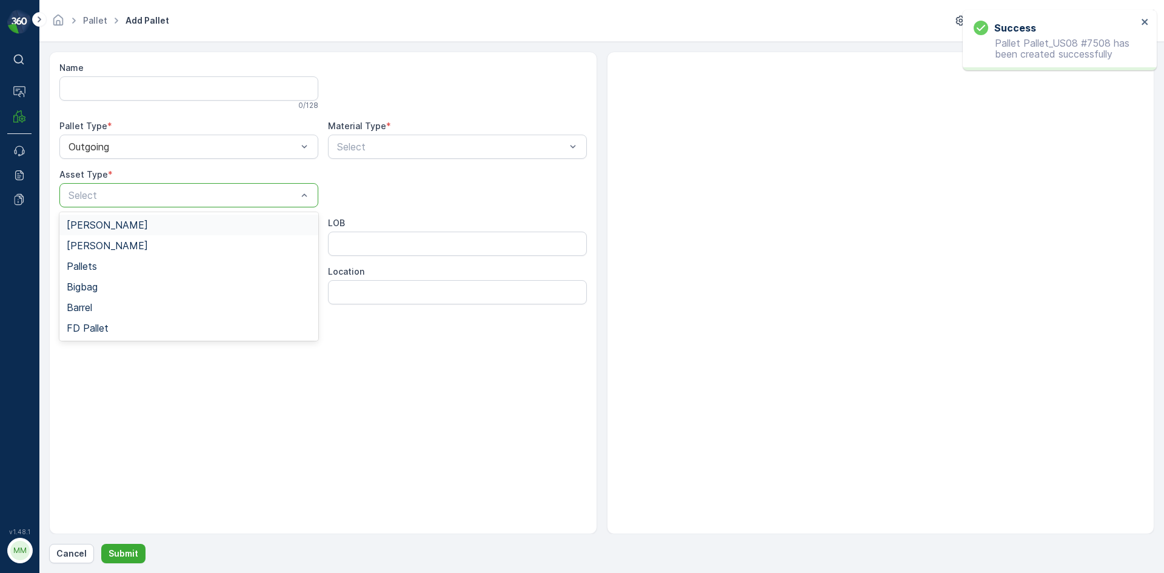
click at [86, 223] on span "[PERSON_NAME]" at bounding box center [107, 224] width 81 height 11
click at [426, 157] on div "Select" at bounding box center [457, 147] width 259 height 24
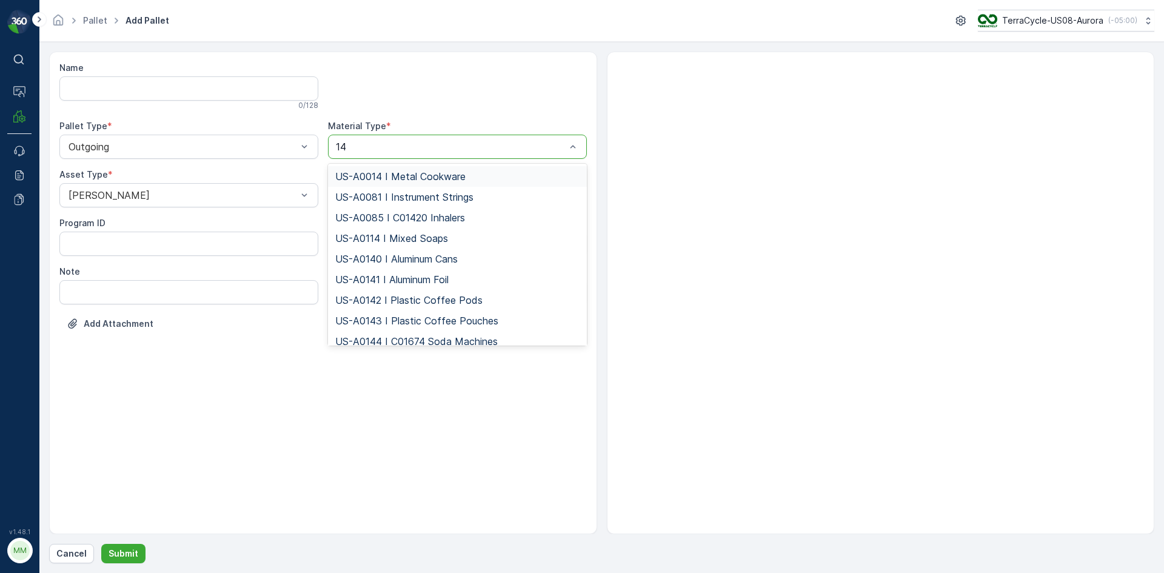
type input "145"
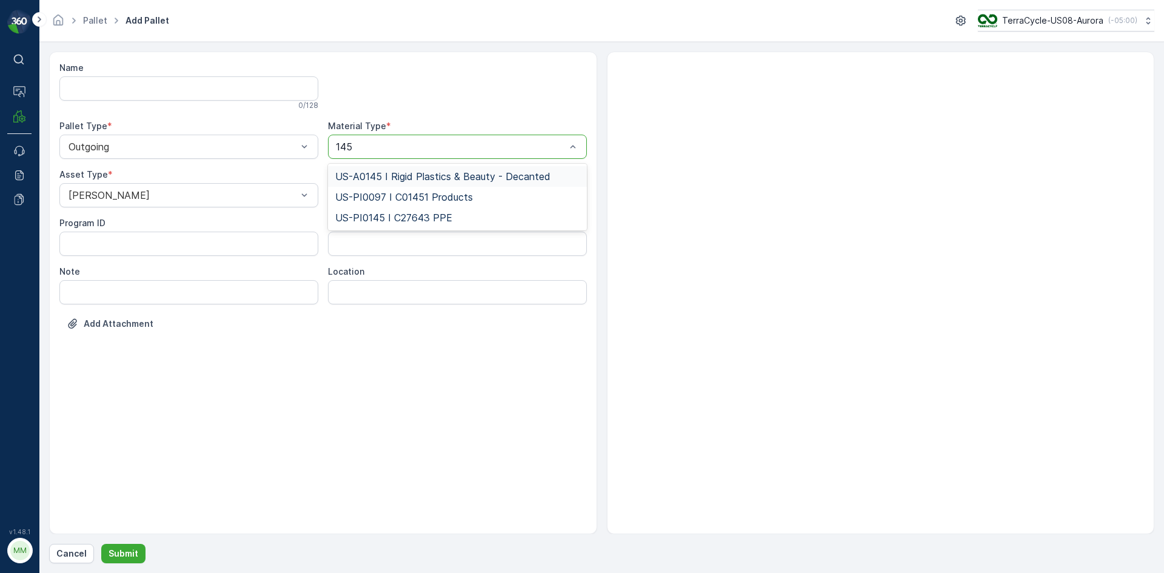
click at [399, 176] on span "US-A0145 I Rigid Plastics & Beauty - Decanted" at bounding box center [442, 176] width 215 height 11
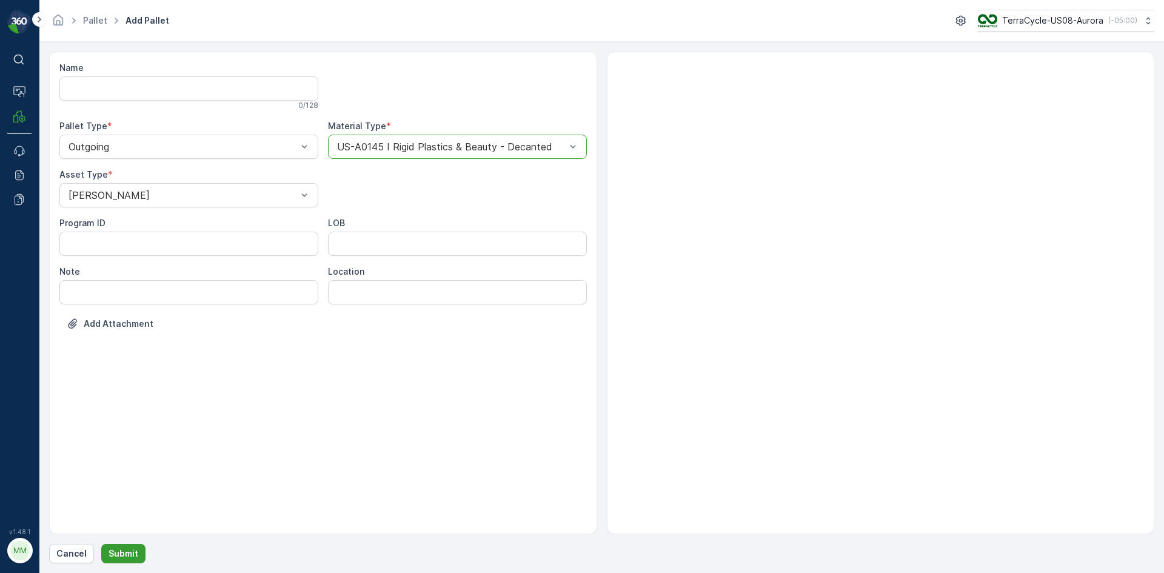
click at [102, 552] on button "Submit" at bounding box center [123, 553] width 44 height 19
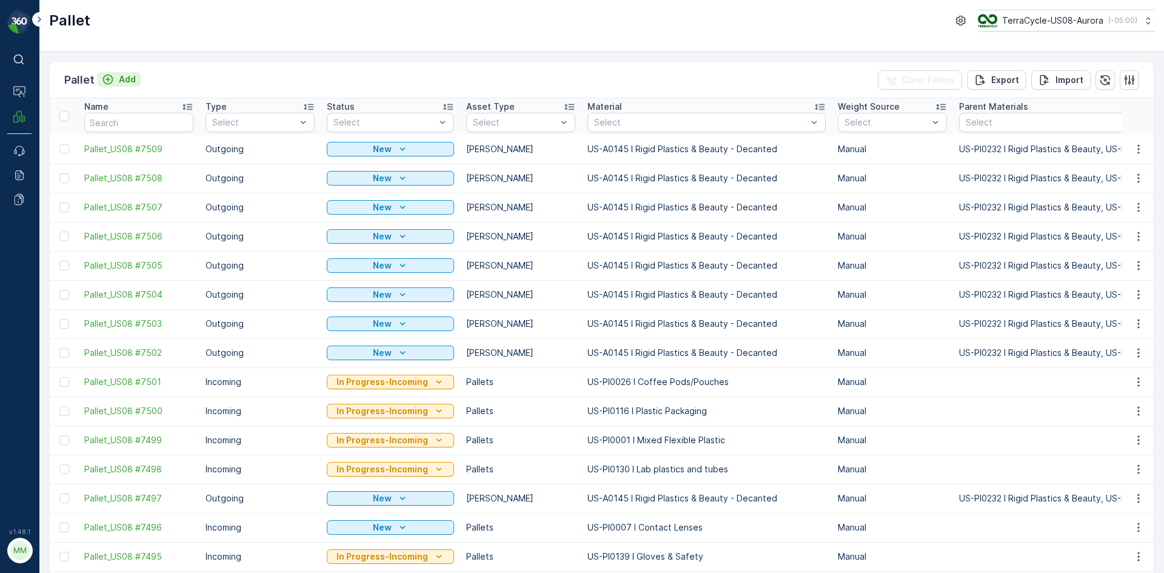
click at [122, 80] on p "Add" at bounding box center [127, 79] width 17 height 12
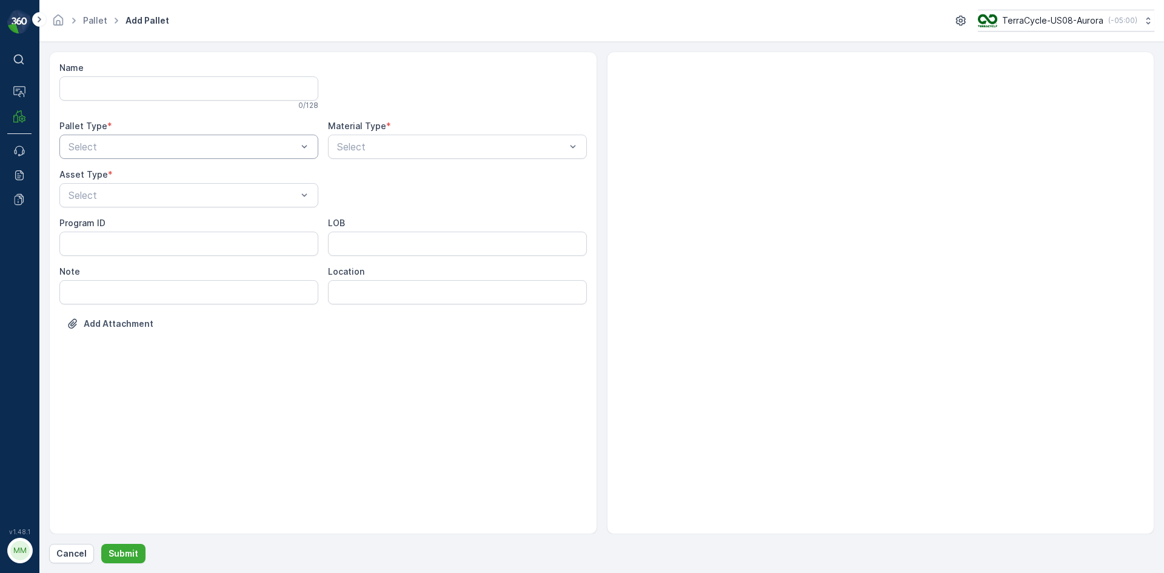
click at [115, 150] on div at bounding box center [182, 146] width 231 height 11
click at [99, 194] on span "Outgoing" at bounding box center [87, 197] width 41 height 11
click at [107, 186] on div "Select" at bounding box center [188, 195] width 259 height 24
click at [87, 230] on span "[PERSON_NAME]" at bounding box center [107, 224] width 81 height 11
click at [354, 147] on div at bounding box center [451, 146] width 231 height 11
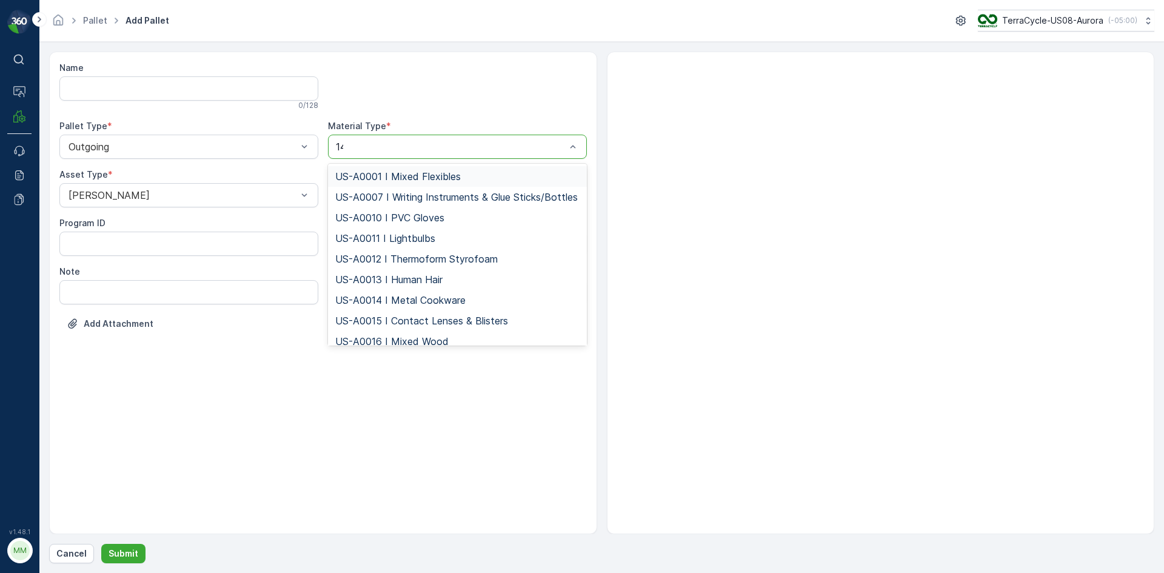
type input "145"
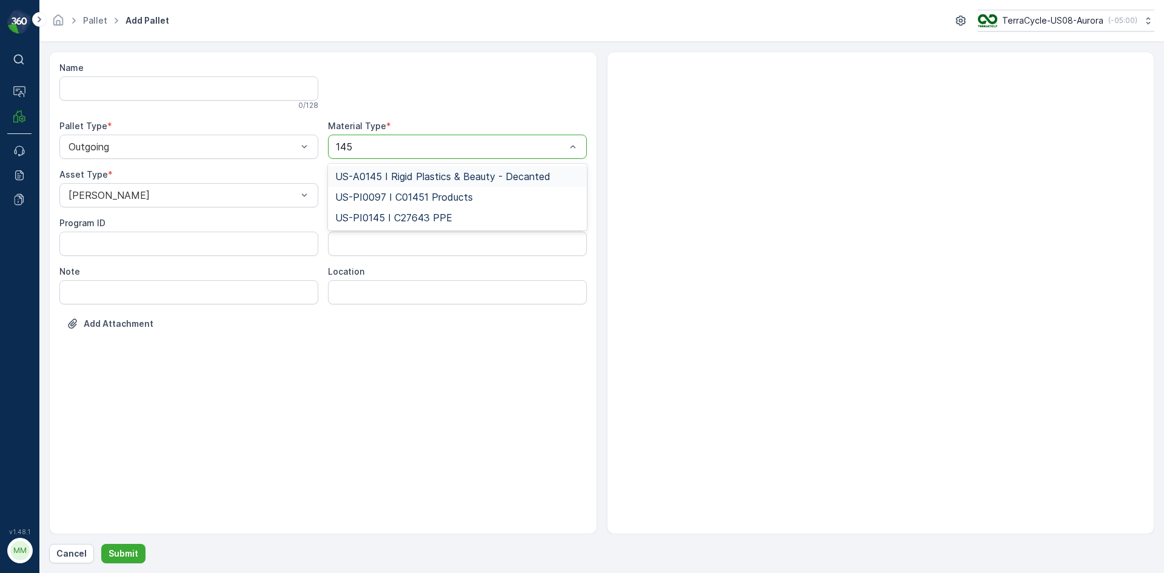
click at [485, 175] on span "US-A0145 I Rigid Plastics & Beauty - Decanted" at bounding box center [442, 176] width 215 height 11
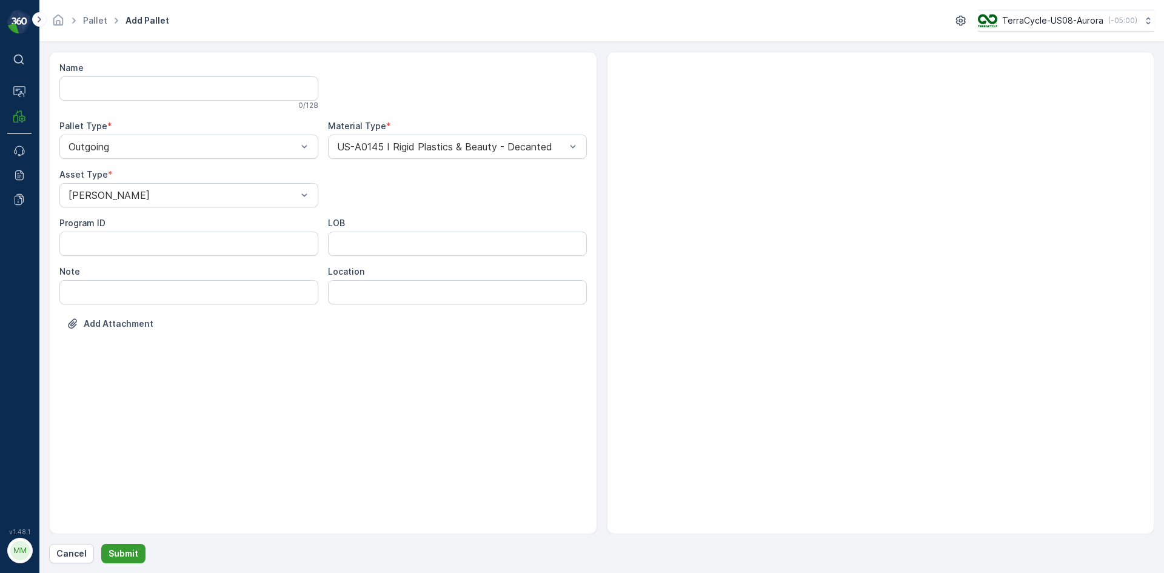
click at [137, 544] on button "Submit" at bounding box center [123, 553] width 44 height 19
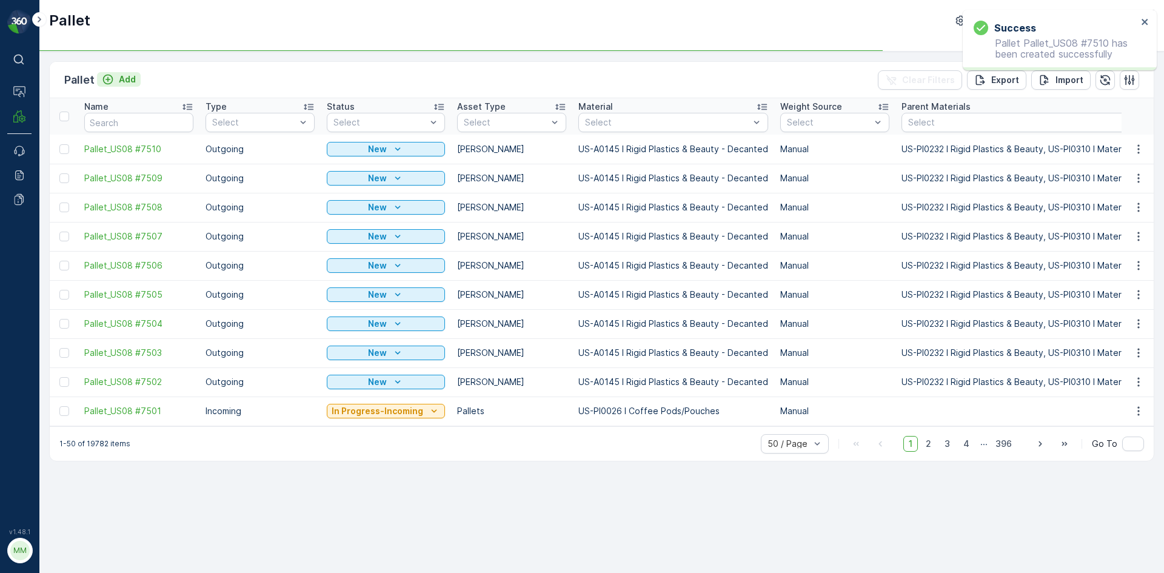
click at [130, 81] on p "Add" at bounding box center [127, 79] width 17 height 12
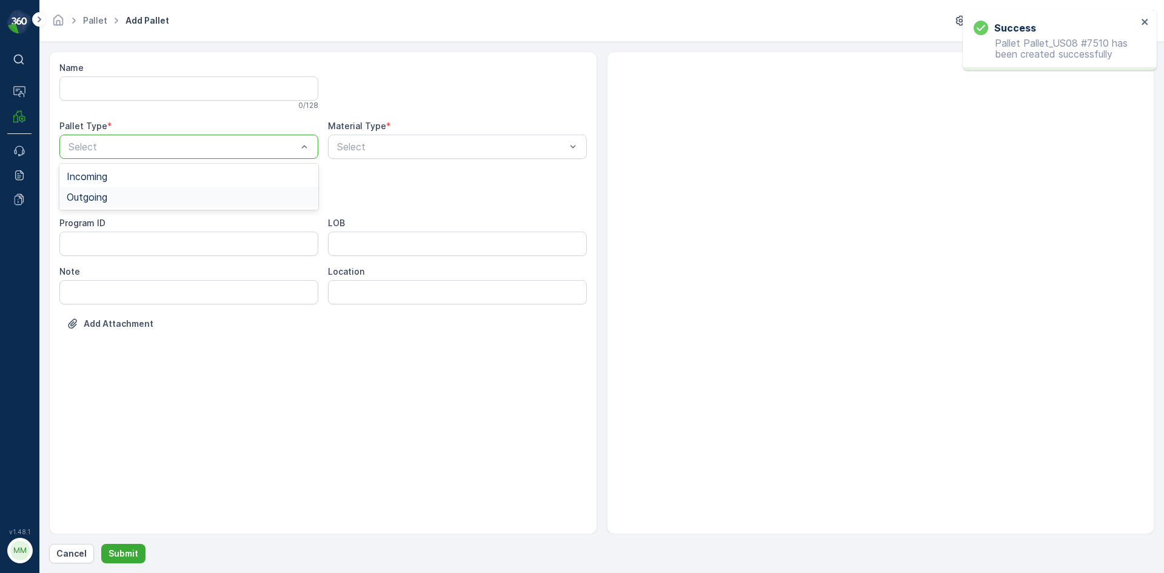
click at [81, 200] on span "Outgoing" at bounding box center [87, 197] width 41 height 11
click at [81, 200] on div at bounding box center [182, 195] width 231 height 11
click at [76, 225] on span "[PERSON_NAME]" at bounding box center [107, 224] width 81 height 11
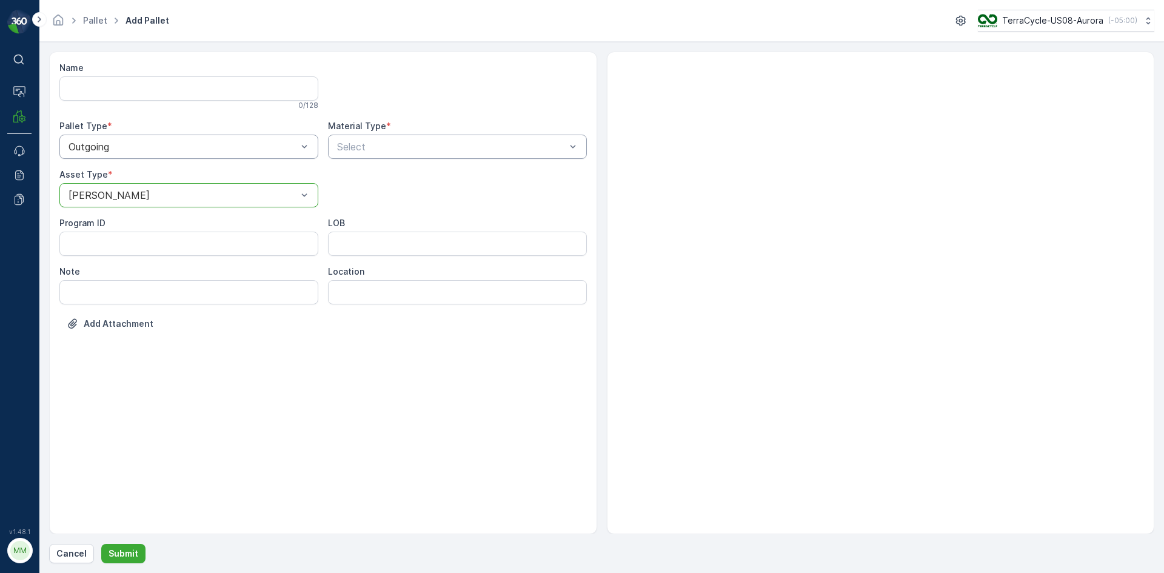
click at [346, 143] on div at bounding box center [451, 146] width 231 height 11
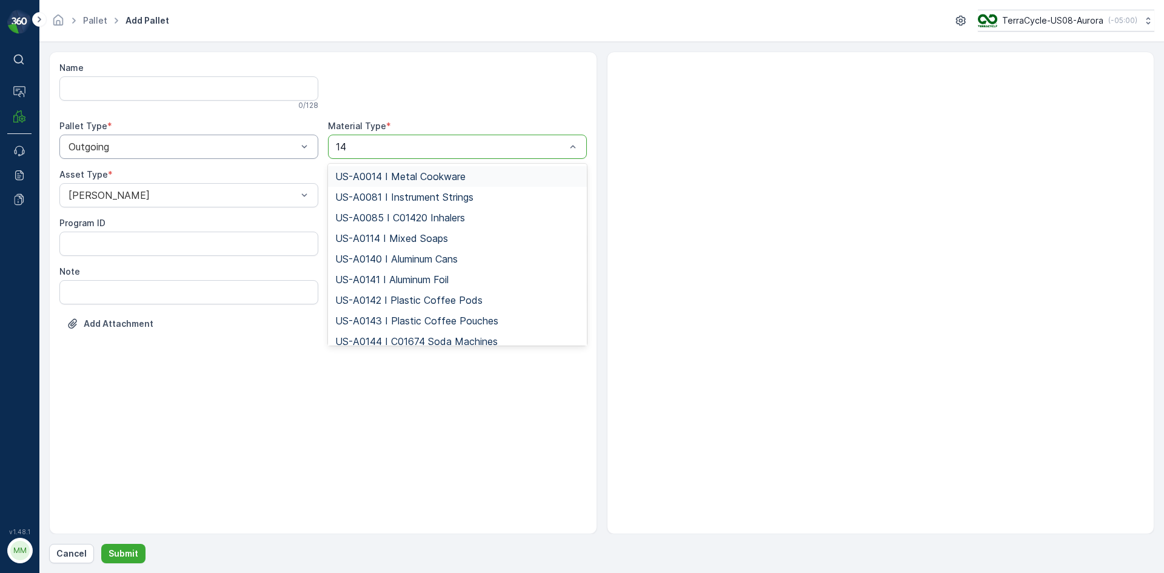
type input "145"
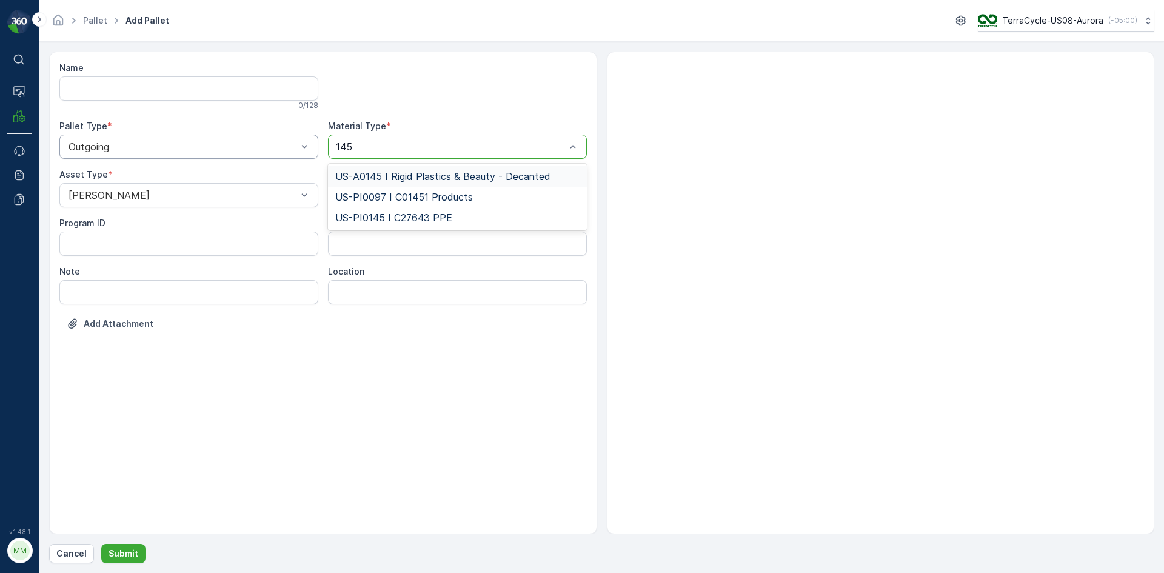
click at [410, 178] on span "US-A0145 I Rigid Plastics & Beauty - Decanted" at bounding box center [442, 176] width 215 height 11
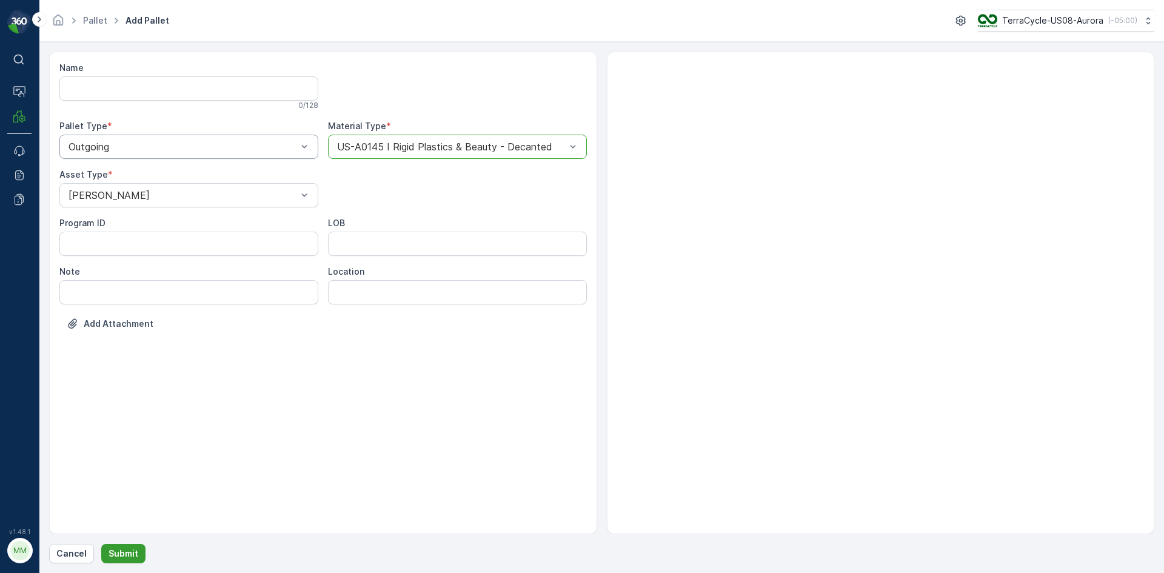
click at [122, 554] on p "Submit" at bounding box center [124, 553] width 30 height 12
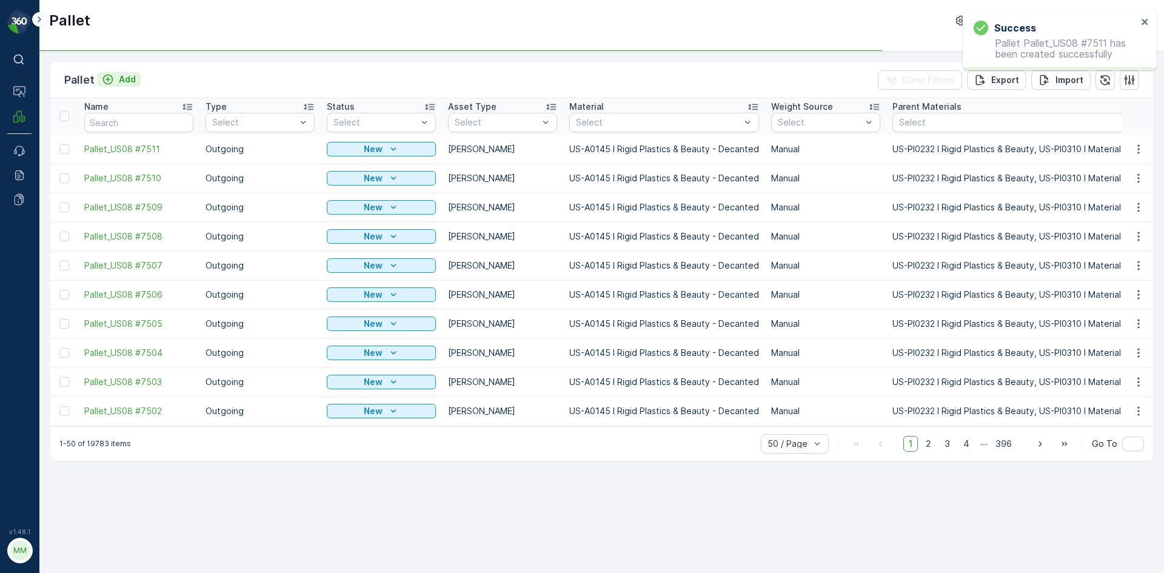
click at [130, 82] on p "Add" at bounding box center [127, 79] width 17 height 12
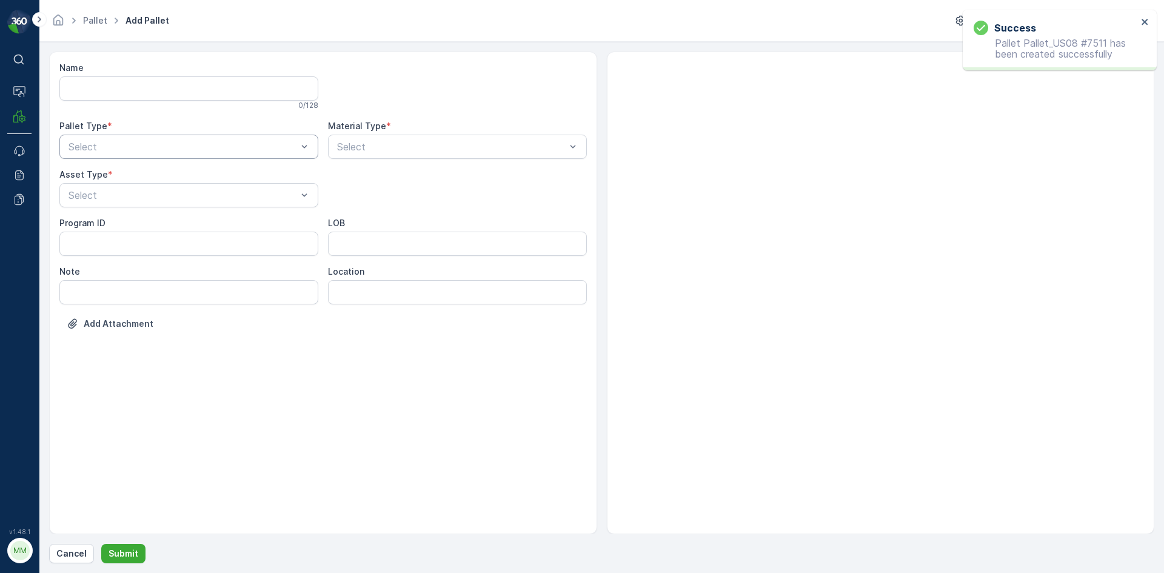
click at [129, 142] on div at bounding box center [182, 146] width 231 height 11
click at [96, 199] on span "Outgoing" at bounding box center [87, 197] width 41 height 11
click at [96, 199] on div at bounding box center [182, 195] width 231 height 11
click at [91, 221] on span "[PERSON_NAME]" at bounding box center [107, 224] width 81 height 11
click at [366, 144] on div at bounding box center [451, 146] width 231 height 11
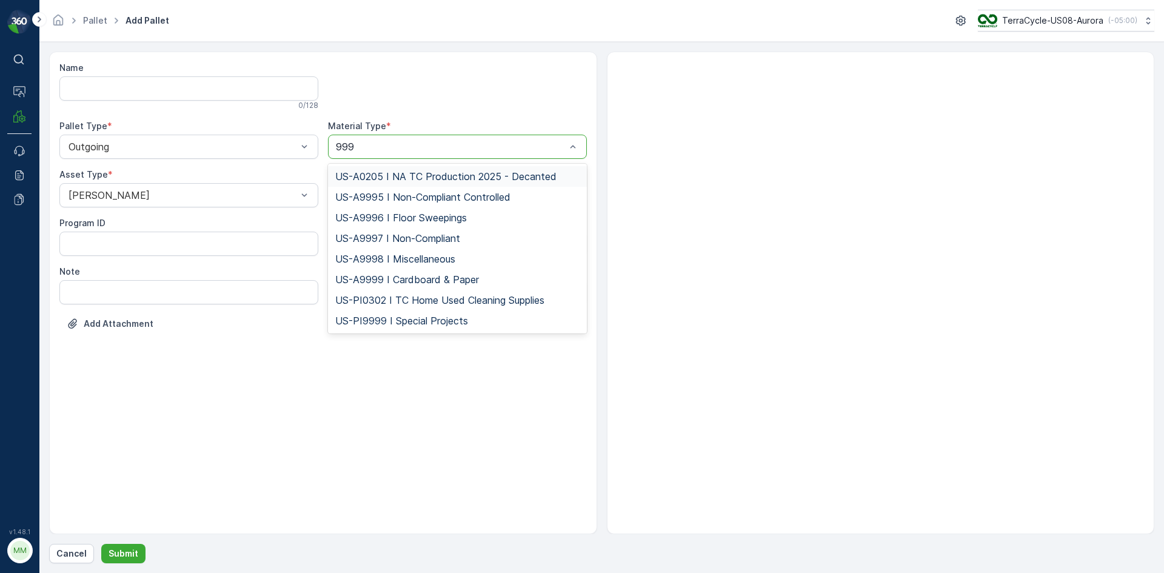
type input "9999"
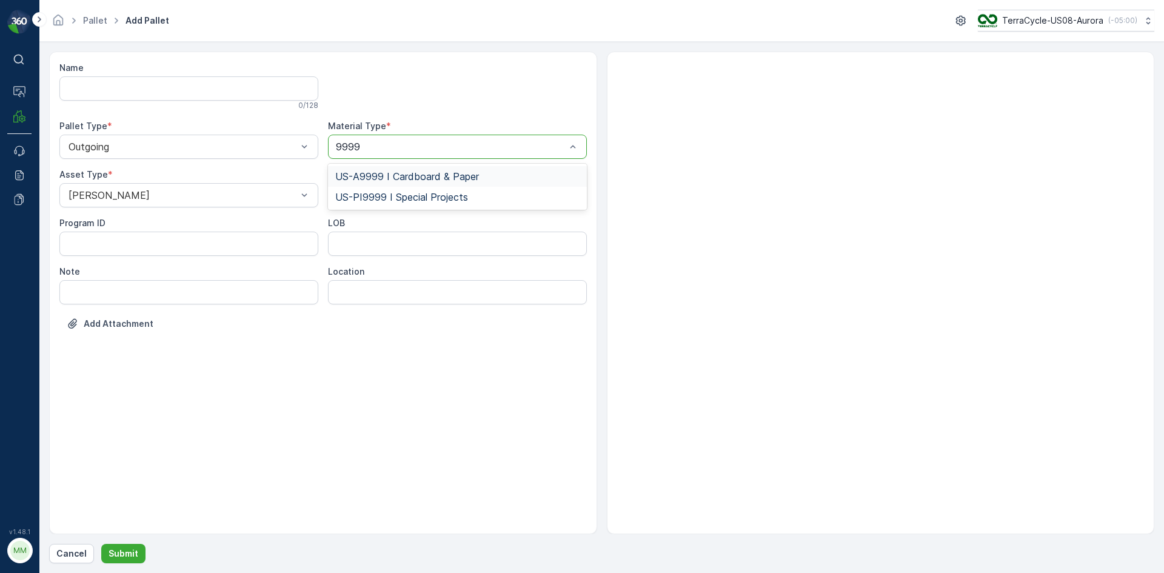
click at [389, 167] on div "US-A9999 I Cardboard & Paper" at bounding box center [457, 176] width 259 height 21
click at [134, 550] on p "Submit" at bounding box center [124, 553] width 30 height 12
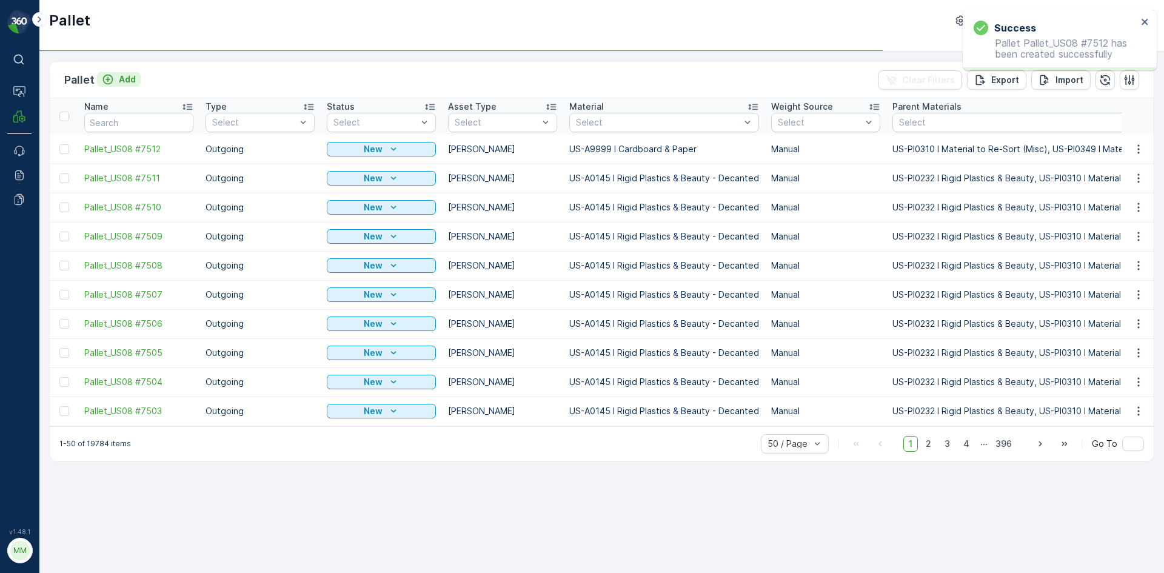
click at [125, 79] on p "Add" at bounding box center [127, 79] width 17 height 12
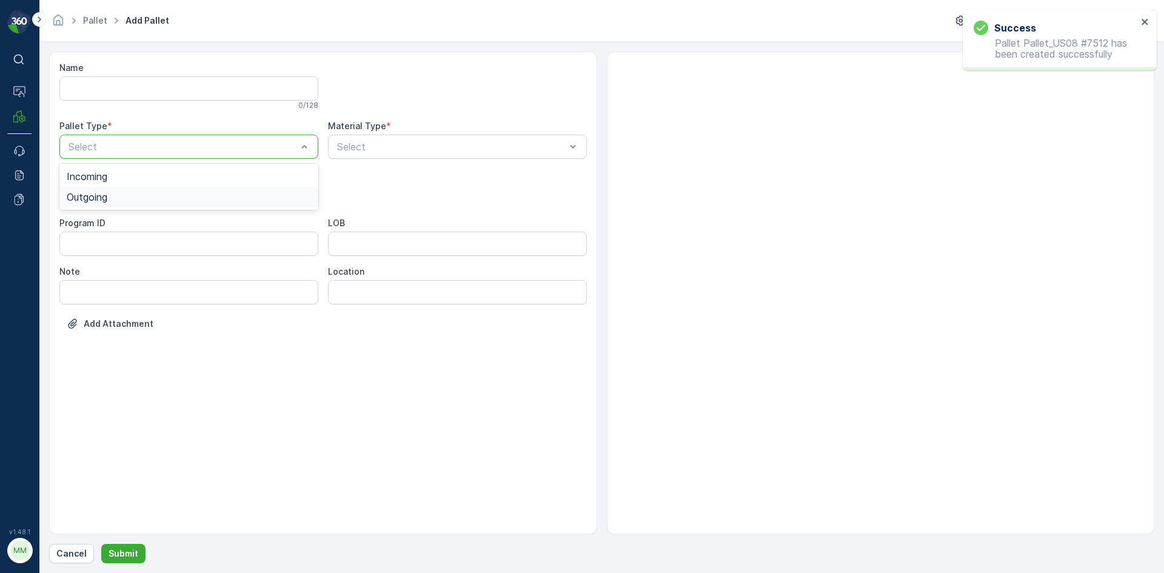
click at [87, 192] on span "Outgoing" at bounding box center [87, 197] width 41 height 11
click at [87, 192] on div at bounding box center [182, 195] width 231 height 11
click at [88, 224] on span "[PERSON_NAME]" at bounding box center [107, 224] width 81 height 11
click at [365, 152] on div at bounding box center [451, 146] width 231 height 11
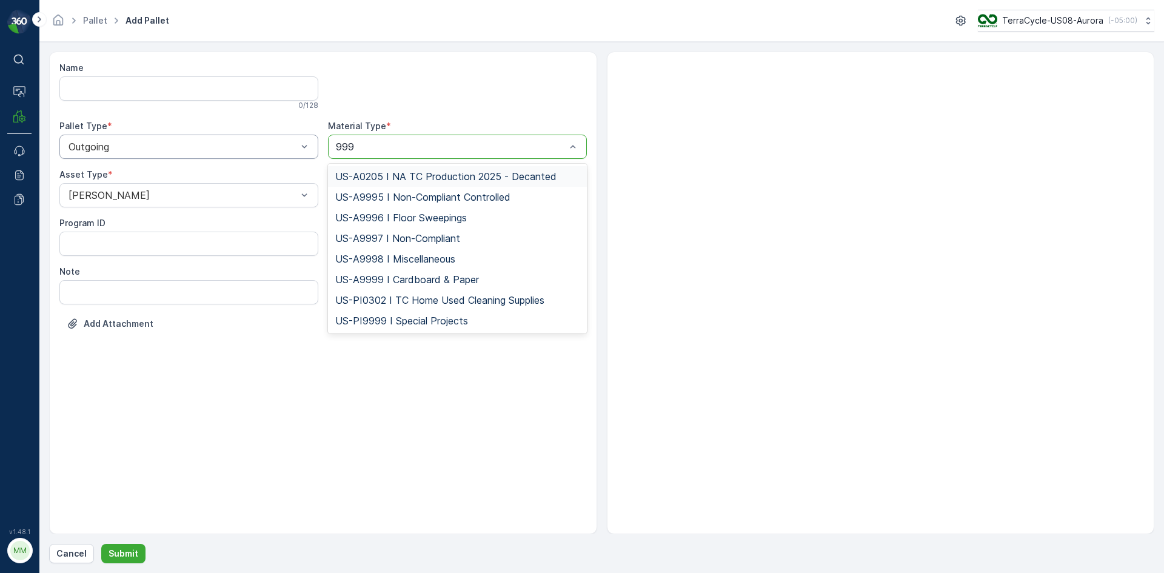
type input "9999"
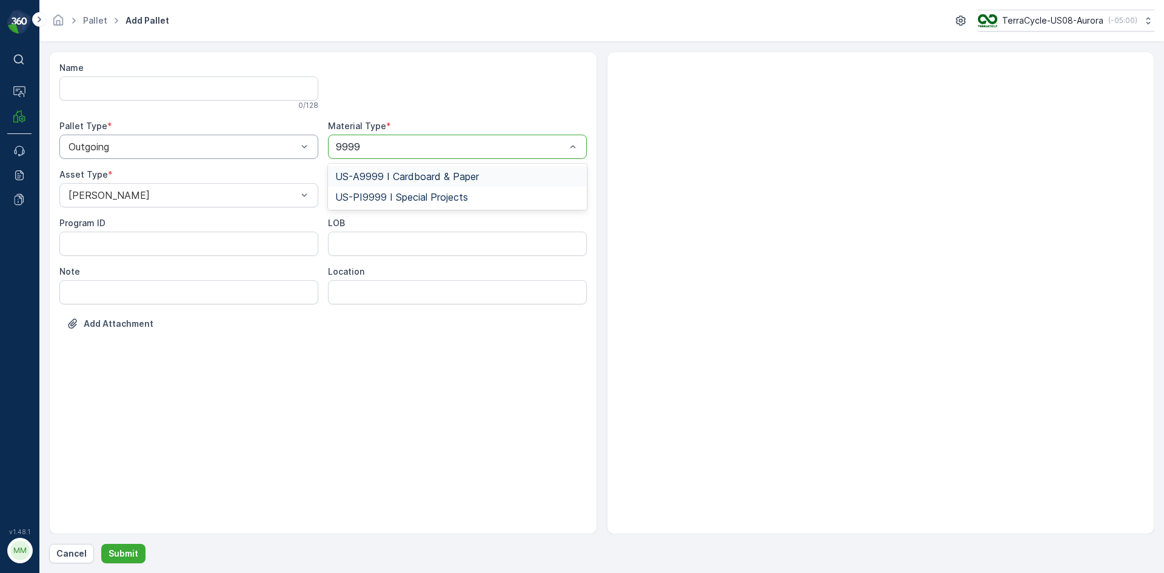
click at [407, 173] on span "US-A9999 I Cardboard & Paper" at bounding box center [407, 176] width 144 height 11
click at [127, 547] on button "Submit" at bounding box center [123, 553] width 44 height 19
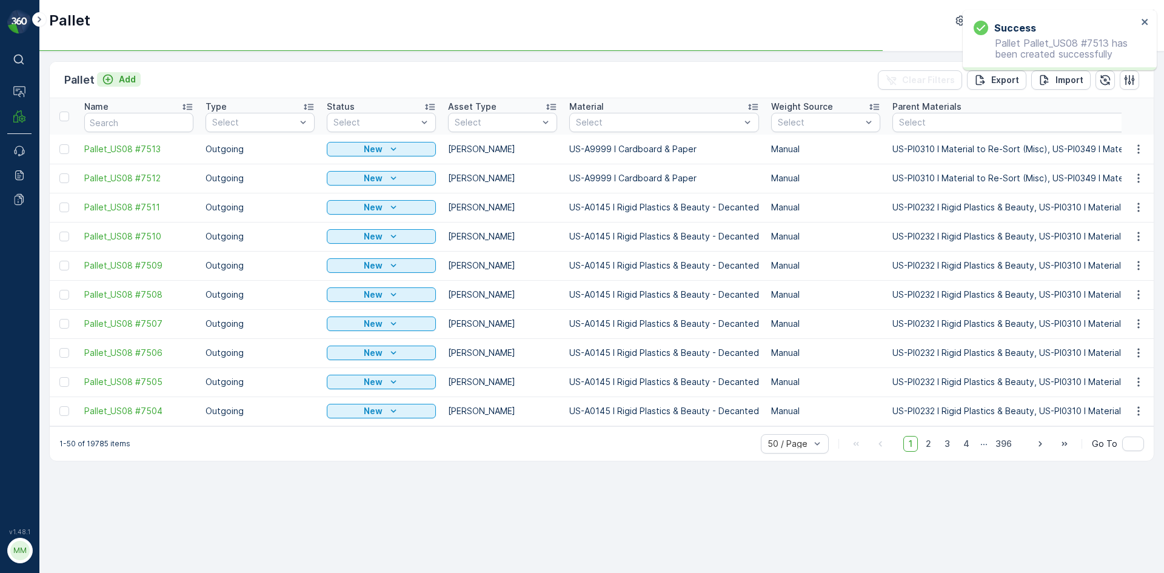
click at [124, 78] on p "Add" at bounding box center [127, 79] width 17 height 12
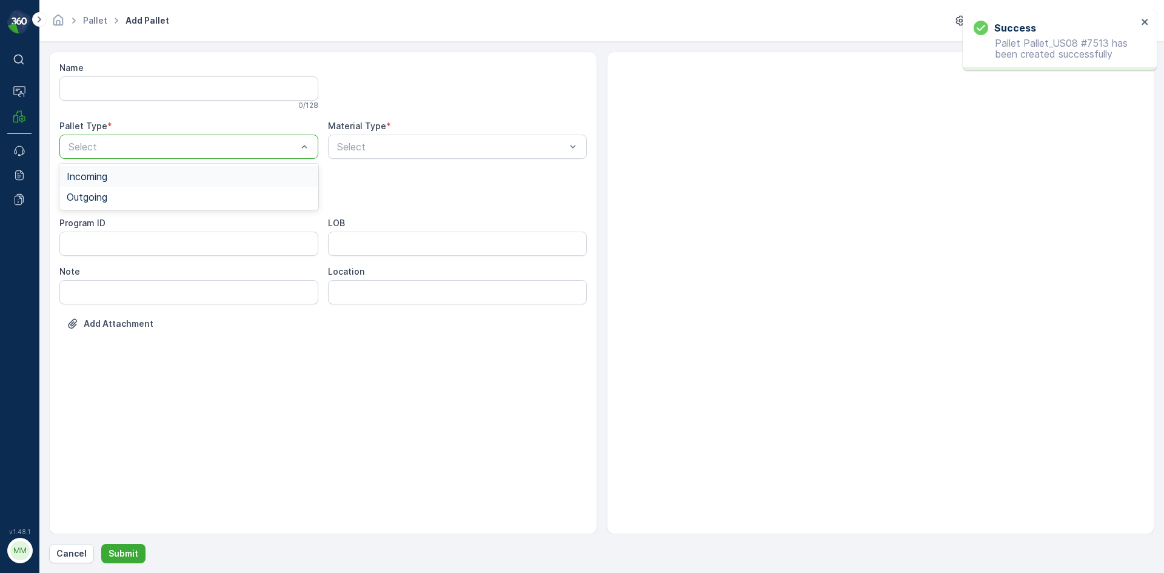
click at [110, 149] on div at bounding box center [182, 146] width 231 height 11
click at [85, 195] on span "Outgoing" at bounding box center [87, 197] width 41 height 11
click at [86, 195] on div at bounding box center [182, 195] width 231 height 11
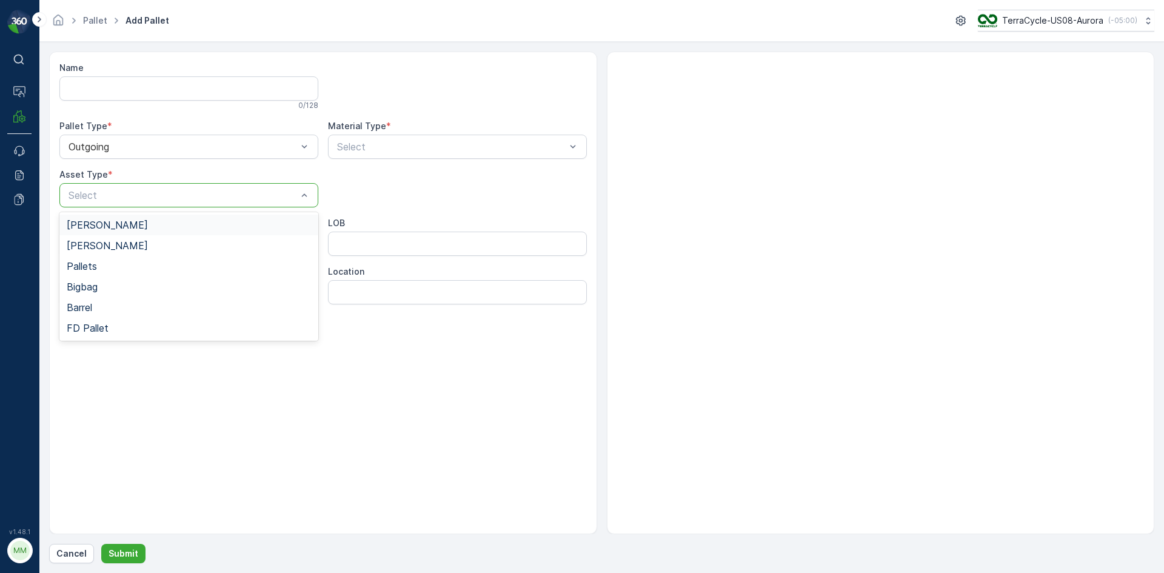
click at [85, 224] on span "[PERSON_NAME]" at bounding box center [107, 224] width 81 height 11
click at [366, 142] on div at bounding box center [451, 146] width 231 height 11
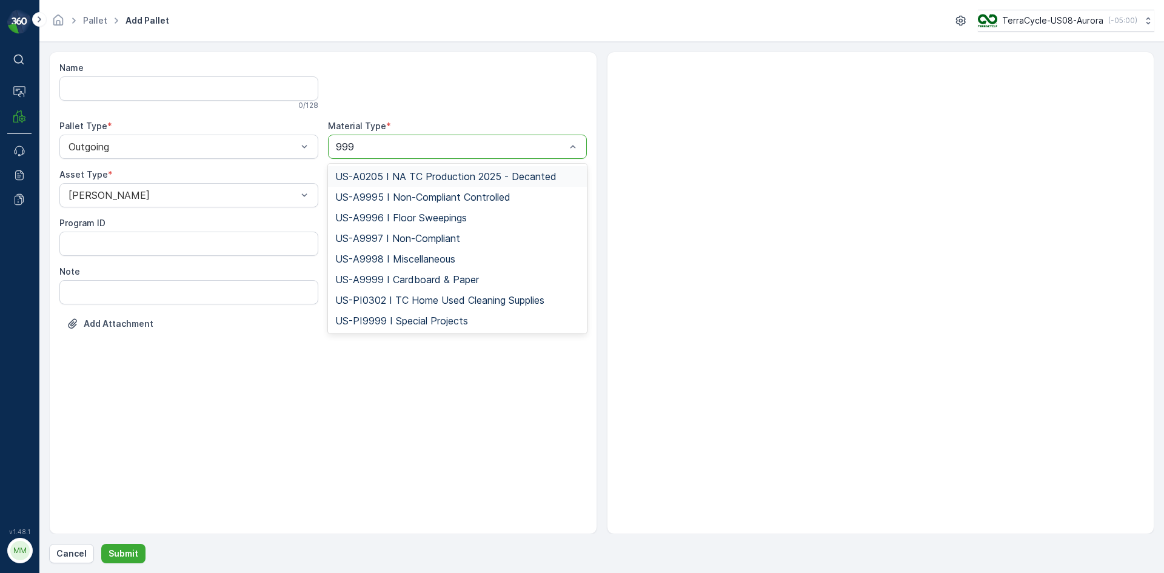
type input "9999"
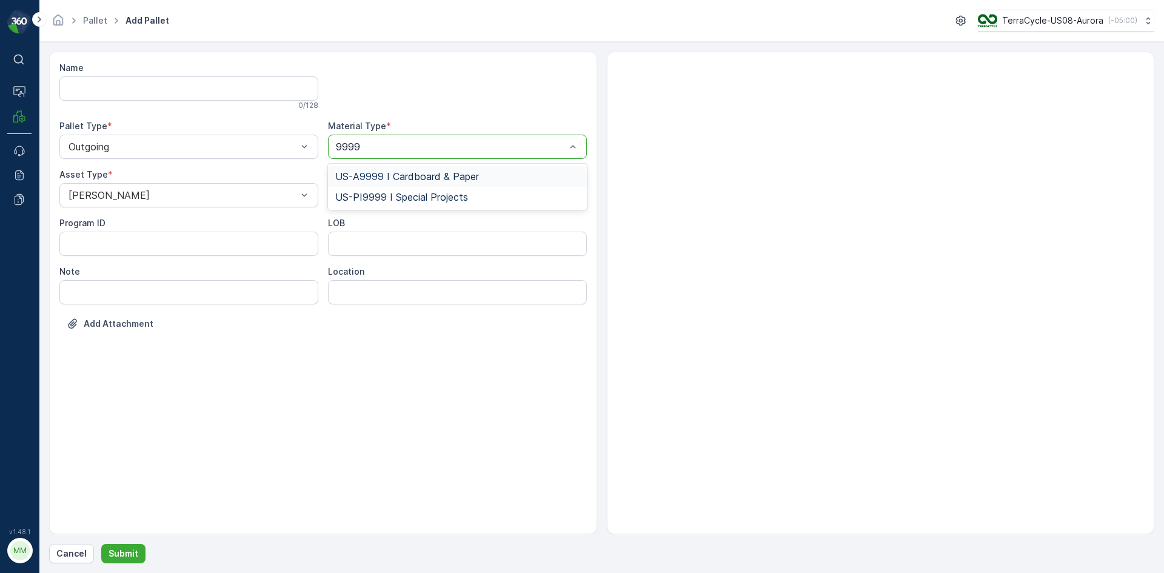
click at [372, 181] on span "US-A9999 I Cardboard & Paper" at bounding box center [407, 176] width 144 height 11
click at [114, 548] on p "Submit" at bounding box center [124, 553] width 30 height 12
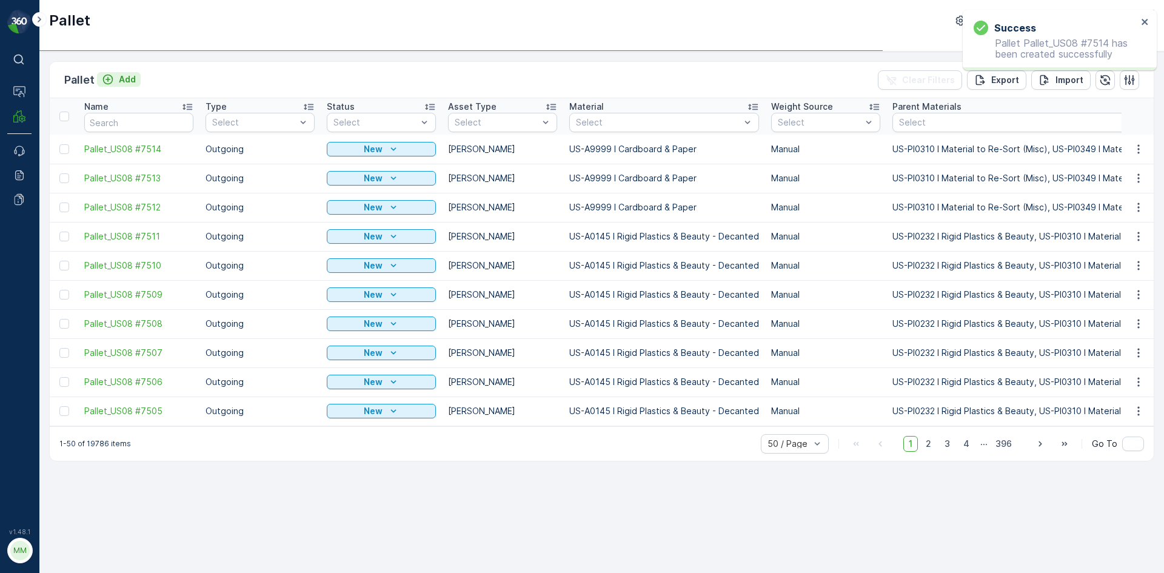
click at [131, 81] on p "Add" at bounding box center [127, 79] width 17 height 12
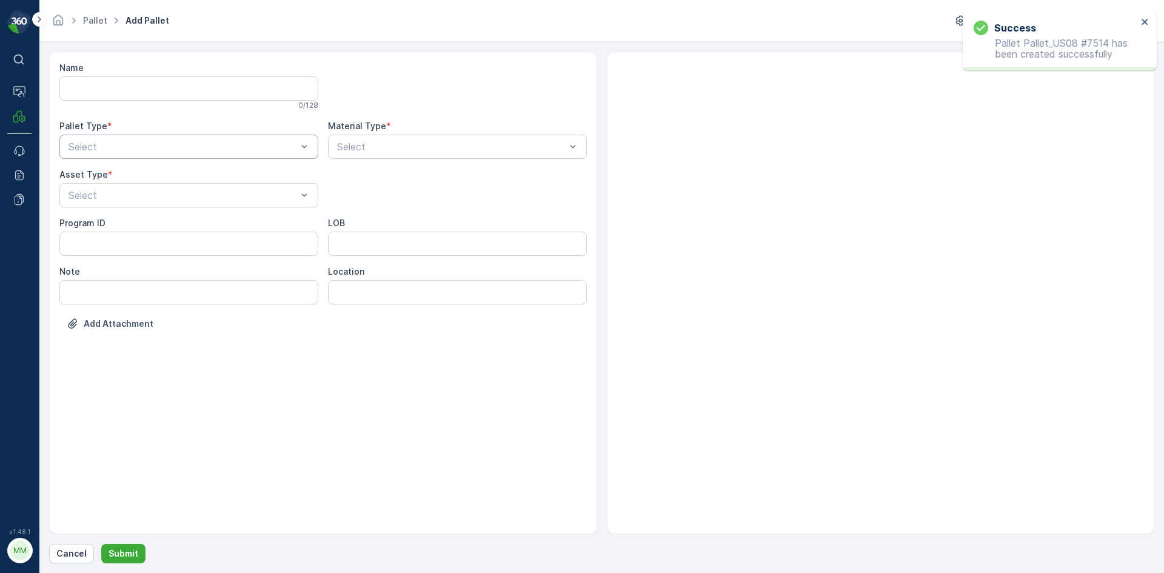
click at [128, 155] on div "Select" at bounding box center [188, 147] width 259 height 24
click at [117, 176] on div "Incoming" at bounding box center [189, 176] width 244 height 11
click at [128, 150] on div at bounding box center [182, 146] width 231 height 11
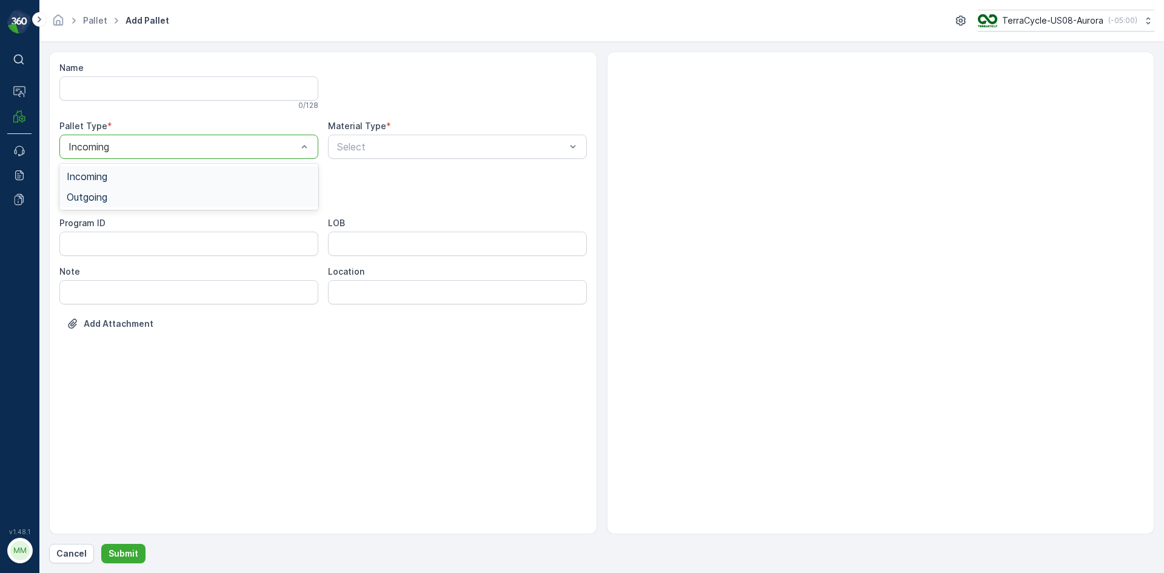
click at [113, 202] on div "Outgoing" at bounding box center [188, 197] width 259 height 21
click at [113, 195] on div at bounding box center [182, 195] width 231 height 11
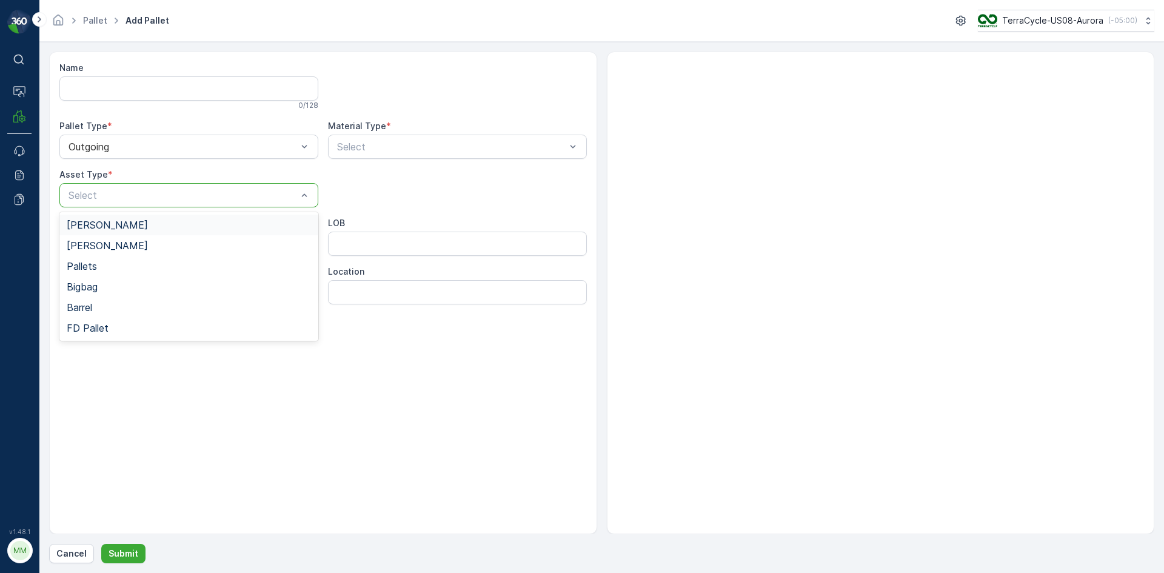
click at [99, 221] on span "[PERSON_NAME]" at bounding box center [107, 224] width 81 height 11
click at [350, 152] on div at bounding box center [451, 146] width 231 height 11
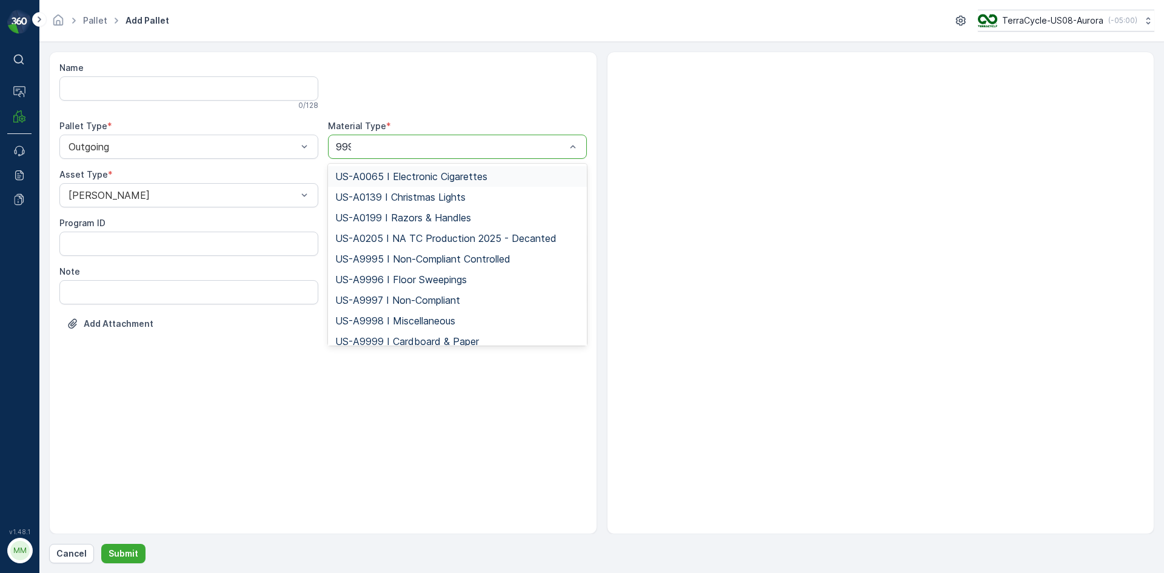
type input "9999"
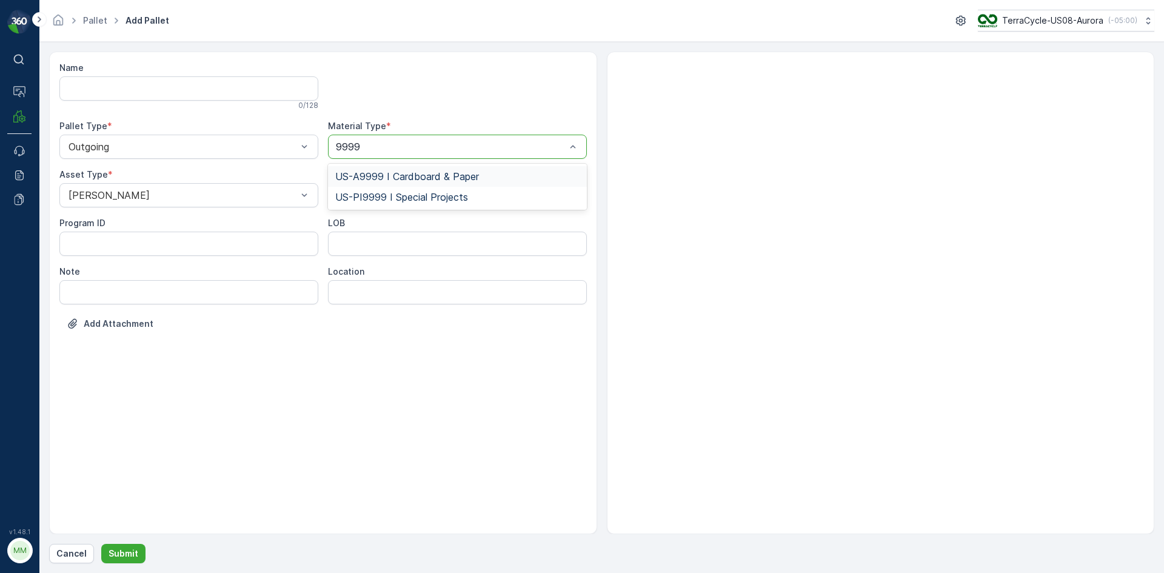
click at [370, 174] on span "US-A9999 I Cardboard & Paper" at bounding box center [407, 176] width 144 height 11
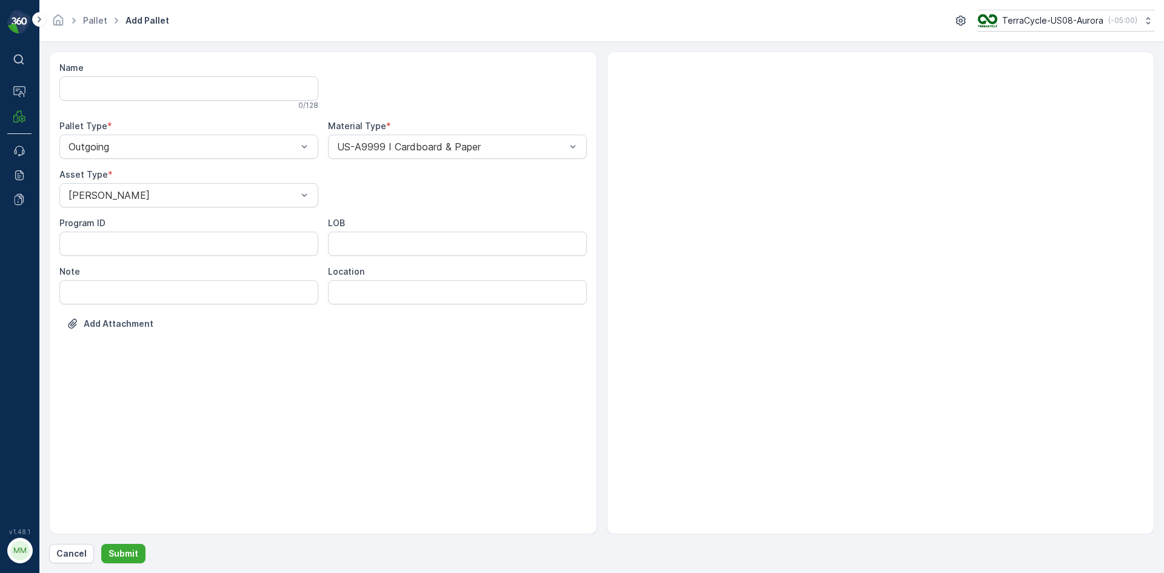
click at [131, 543] on div "Name 0 / 128 Pallet Type * Outgoing Material Type * US-A9999 I Cardboard & Pape…" at bounding box center [601, 308] width 1105 height 512
click at [131, 551] on p "Submit" at bounding box center [124, 553] width 30 height 12
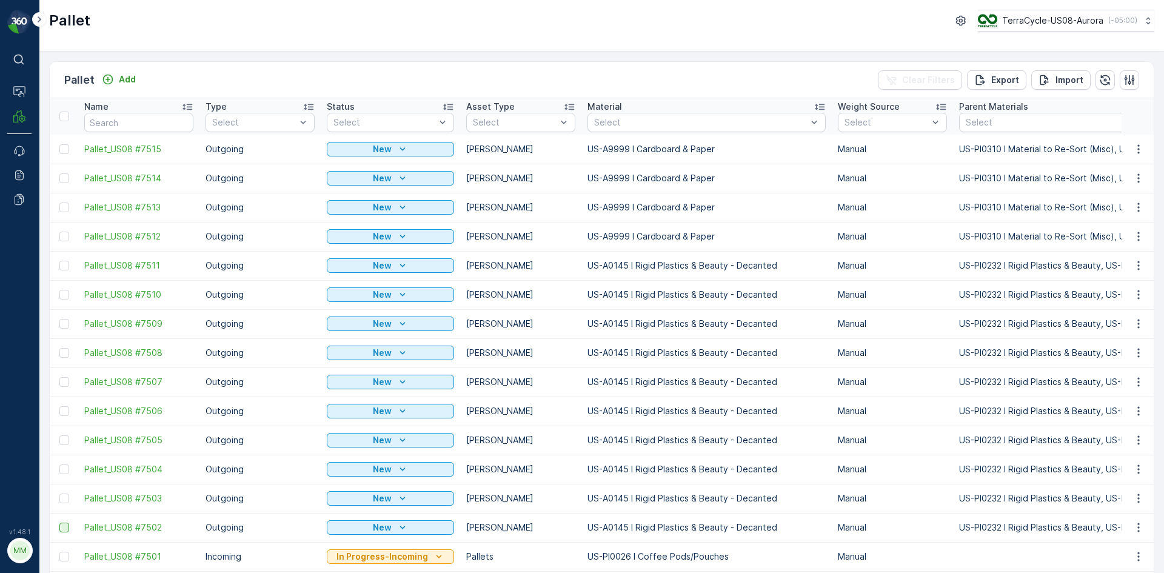
click at [67, 529] on div at bounding box center [64, 528] width 10 height 10
click at [59, 523] on input "checkbox" at bounding box center [59, 523] width 0 height 0
click at [66, 498] on div at bounding box center [64, 498] width 10 height 10
click at [59, 493] on input "checkbox" at bounding box center [59, 493] width 0 height 0
click at [62, 469] on div at bounding box center [64, 469] width 10 height 10
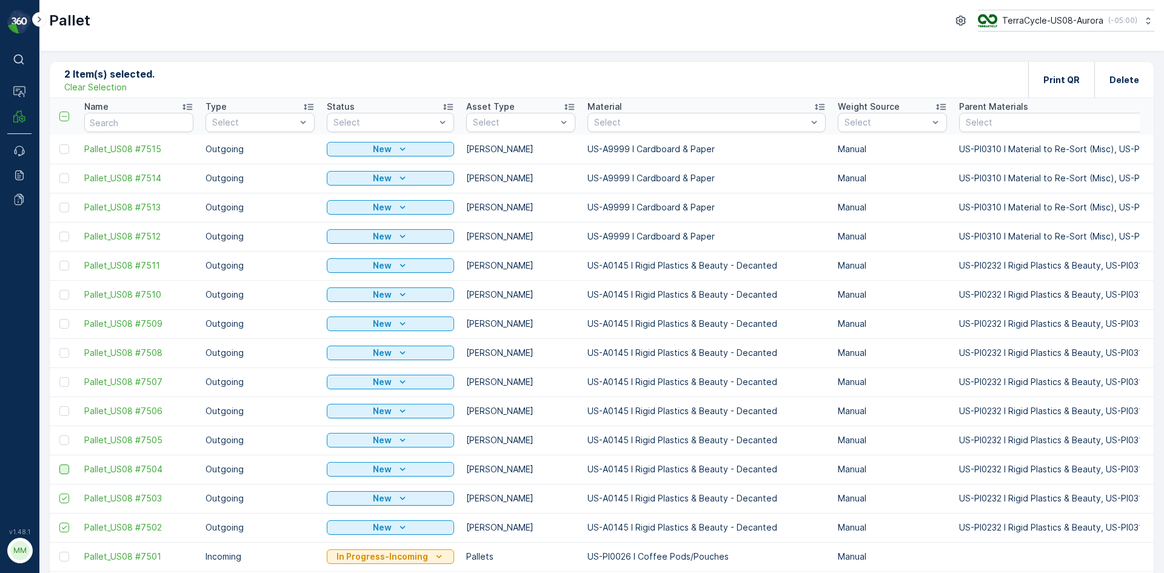
click at [59, 464] on input "checkbox" at bounding box center [59, 464] width 0 height 0
click at [71, 437] on div at bounding box center [65, 440] width 13 height 10
click at [59, 435] on input "checkbox" at bounding box center [59, 435] width 0 height 0
click at [61, 439] on icon at bounding box center [64, 440] width 8 height 8
click at [59, 435] on input "checkbox" at bounding box center [59, 435] width 0 height 0
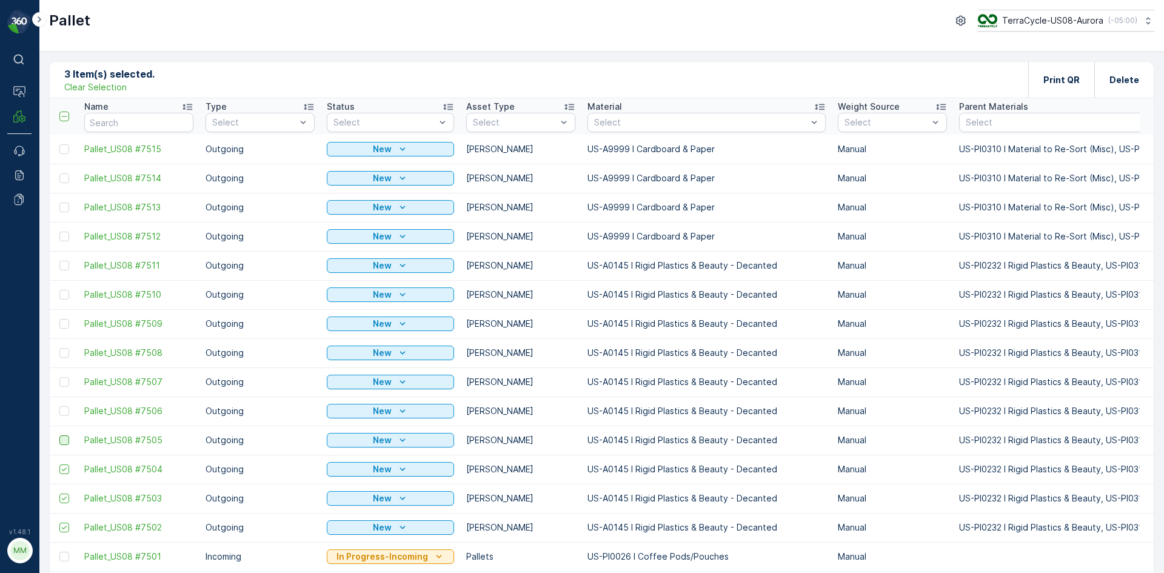
click at [60, 442] on div at bounding box center [64, 440] width 10 height 10
click at [59, 435] on input "checkbox" at bounding box center [59, 435] width 0 height 0
click at [66, 410] on div at bounding box center [64, 411] width 10 height 10
click at [59, 406] on input "checkbox" at bounding box center [59, 406] width 0 height 0
click at [67, 386] on div at bounding box center [64, 382] width 10 height 10
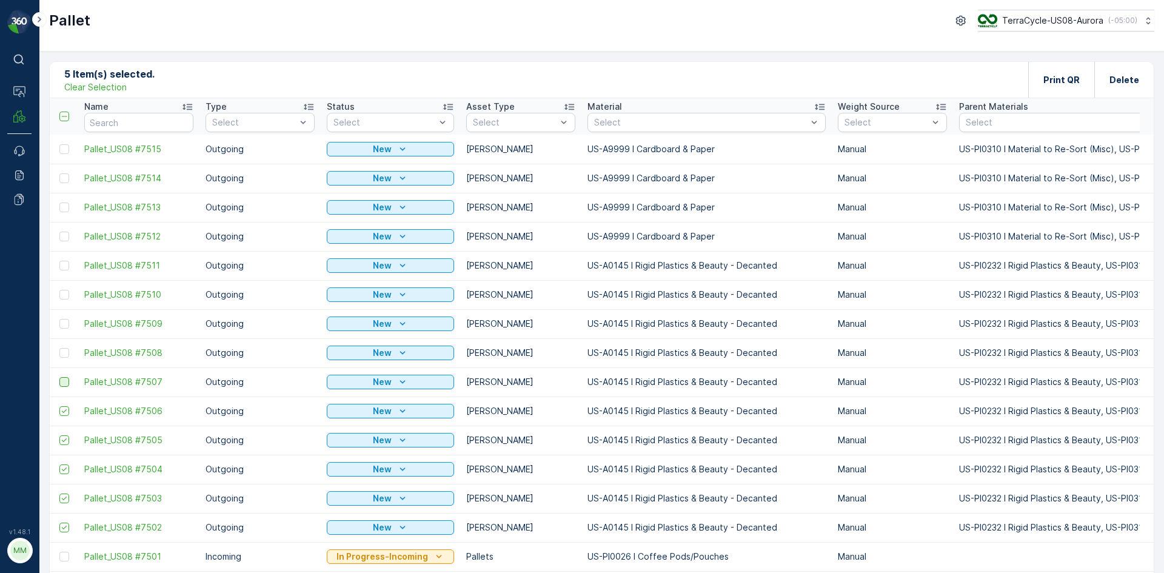
click at [59, 377] on input "checkbox" at bounding box center [59, 377] width 0 height 0
click at [67, 356] on div at bounding box center [64, 353] width 10 height 10
click at [59, 348] on input "checkbox" at bounding box center [59, 348] width 0 height 0
click at [62, 324] on div at bounding box center [64, 324] width 10 height 10
click at [59, 319] on input "checkbox" at bounding box center [59, 319] width 0 height 0
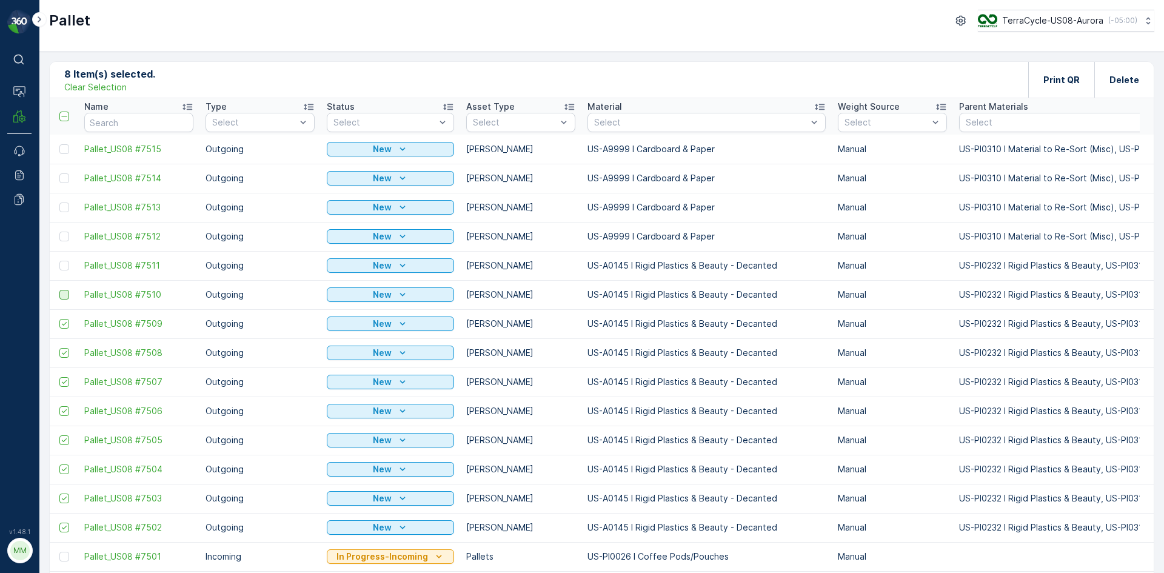
click at [67, 297] on div at bounding box center [64, 295] width 10 height 10
click at [59, 290] on input "checkbox" at bounding box center [59, 290] width 0 height 0
click at [66, 264] on div at bounding box center [64, 266] width 10 height 10
click at [59, 261] on input "checkbox" at bounding box center [59, 261] width 0 height 0
click at [67, 242] on td at bounding box center [64, 236] width 28 height 29
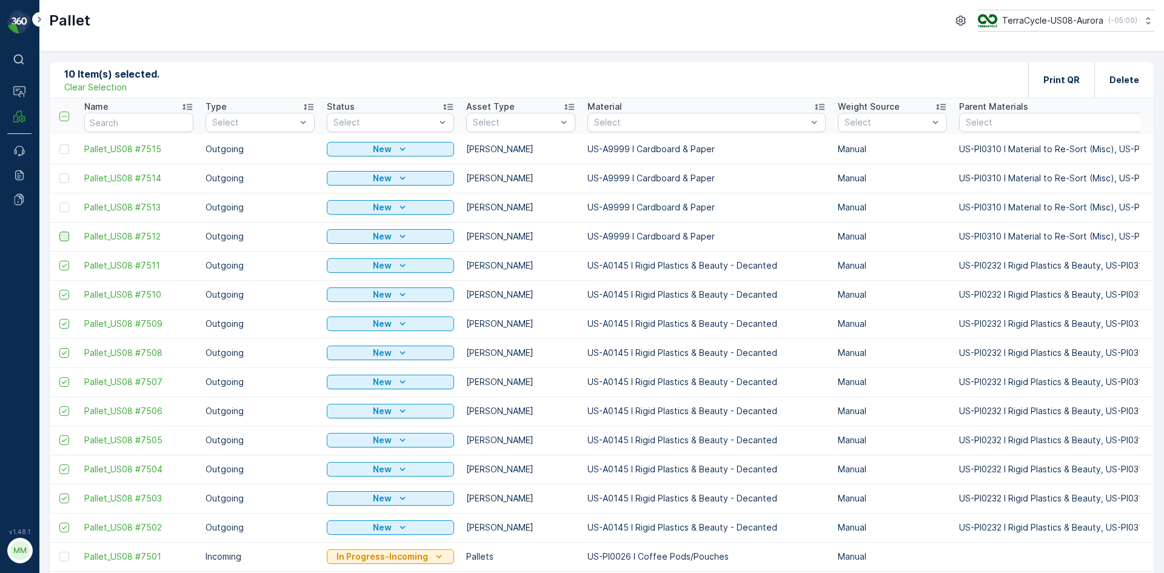
click at [61, 232] on div at bounding box center [64, 237] width 10 height 10
click at [59, 232] on input "checkbox" at bounding box center [59, 232] width 0 height 0
click at [65, 207] on div at bounding box center [64, 207] width 10 height 10
click at [59, 202] on input "checkbox" at bounding box center [59, 202] width 0 height 0
click at [68, 176] on div at bounding box center [64, 178] width 10 height 10
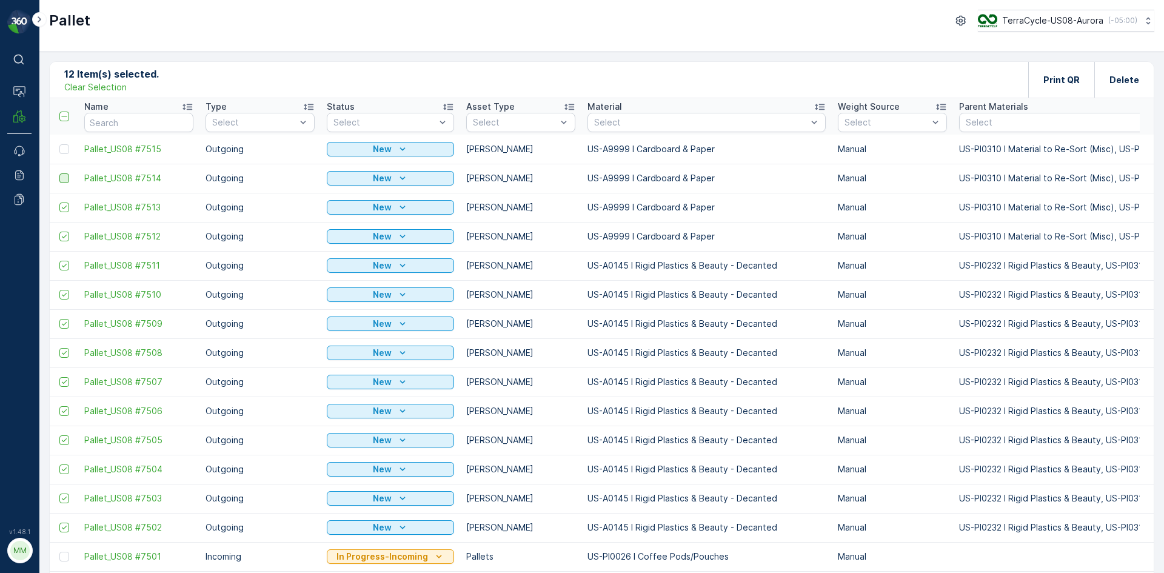
click at [59, 173] on input "checkbox" at bounding box center [59, 173] width 0 height 0
click at [64, 149] on div at bounding box center [64, 149] width 10 height 10
click at [59, 144] on input "checkbox" at bounding box center [59, 144] width 0 height 0
click at [1053, 87] on div "Print QR" at bounding box center [1061, 80] width 36 height 36
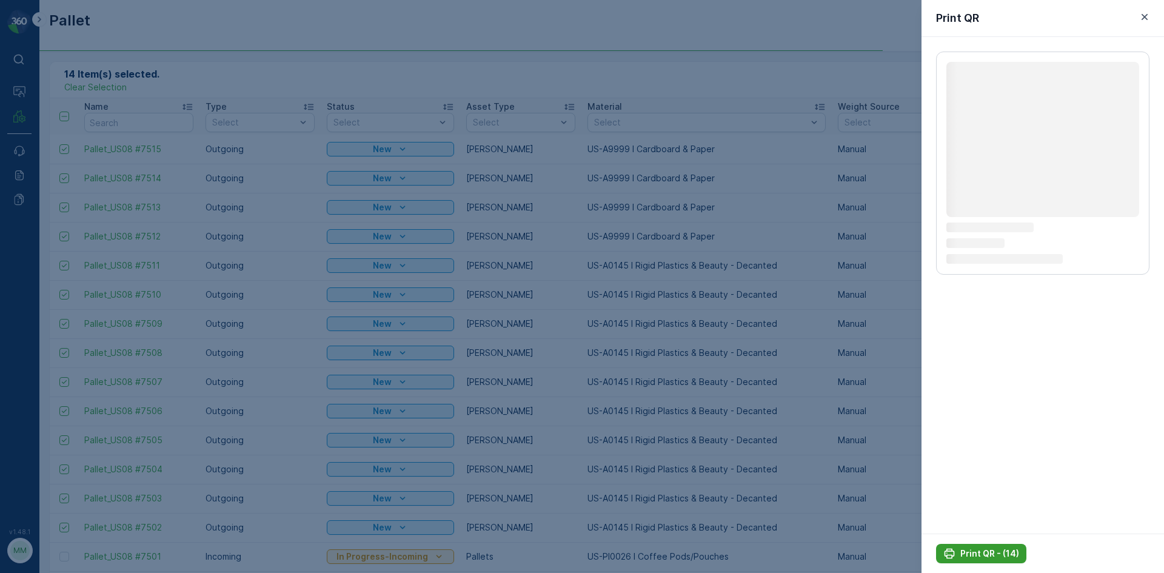
click at [1017, 551] on p "Print QR - (14)" at bounding box center [989, 553] width 59 height 12
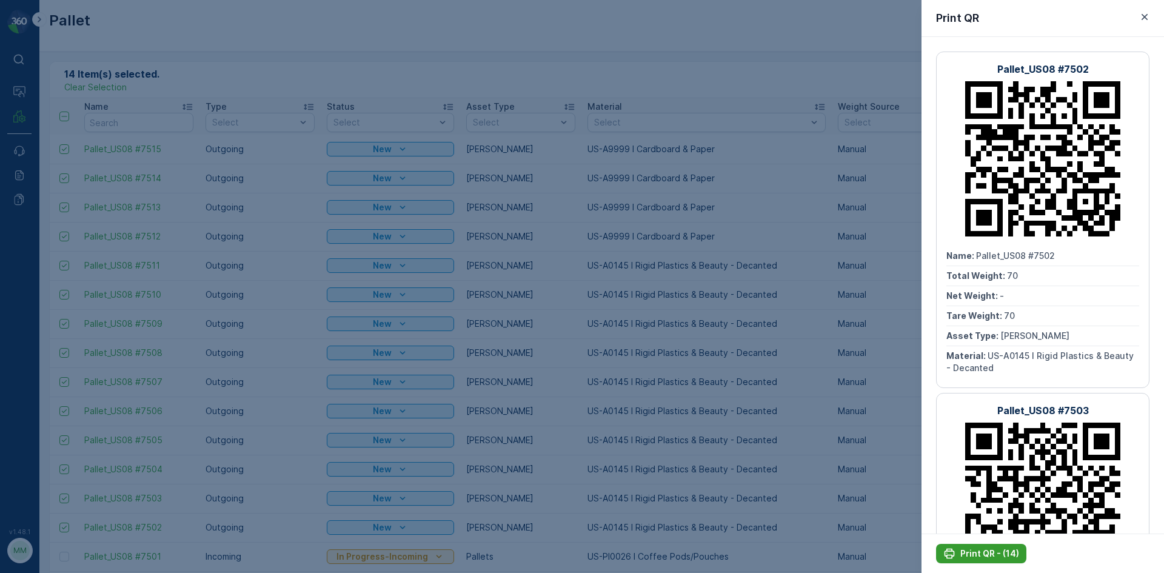
click at [1012, 549] on p "Print QR - (14)" at bounding box center [989, 553] width 59 height 12
click at [1144, 11] on icon "button" at bounding box center [1144, 17] width 12 height 12
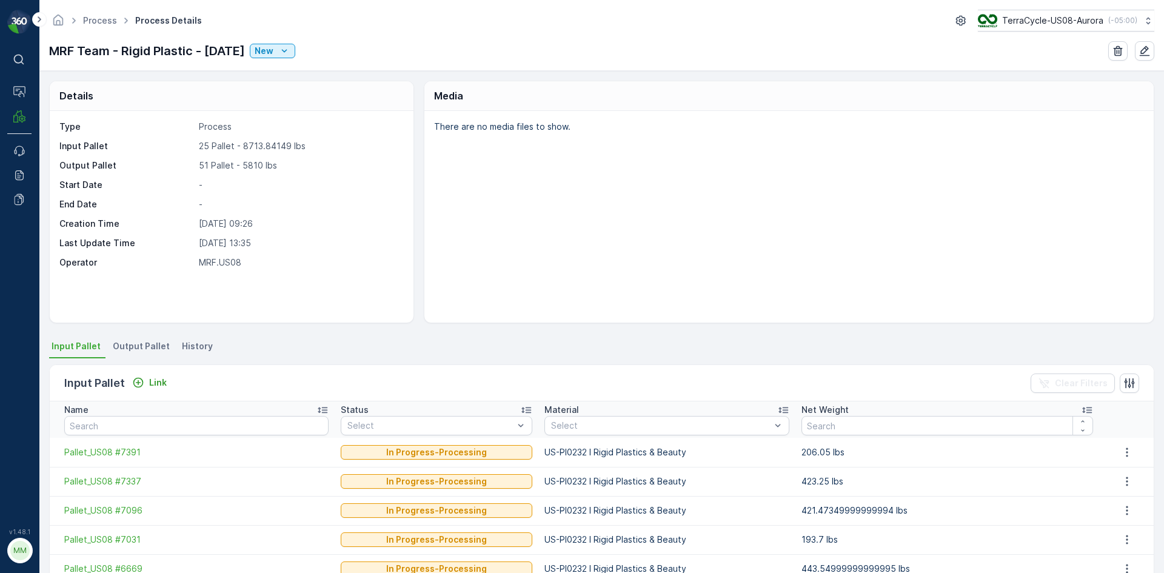
scroll to position [61, 0]
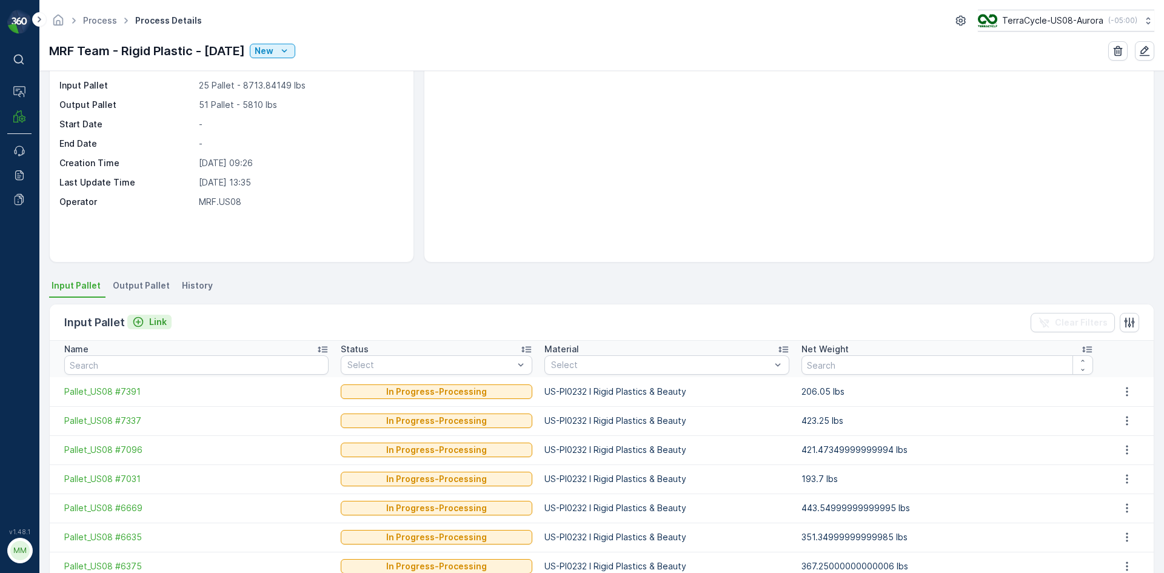
drag, startPoint x: 156, startPoint y: 310, endPoint x: 154, endPoint y: 318, distance: 8.2
click at [156, 311] on div "Input Pallet Link Clear Filters" at bounding box center [602, 322] width 1104 height 36
click at [154, 318] on p "Link" at bounding box center [158, 322] width 18 height 12
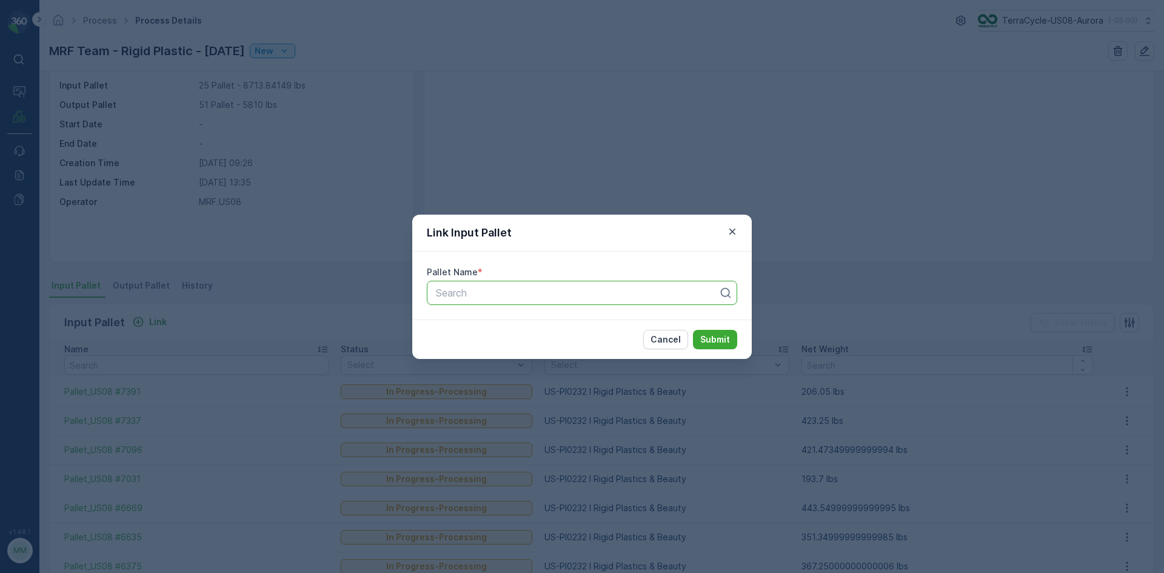
click at [512, 282] on div "Search" at bounding box center [582, 293] width 310 height 24
type input "5740"
click at [655, 321] on div "Pallet_US08 #5740" at bounding box center [582, 322] width 296 height 11
click at [715, 336] on p "Submit" at bounding box center [715, 339] width 30 height 12
